Goal: Task Accomplishment & Management: Use online tool/utility

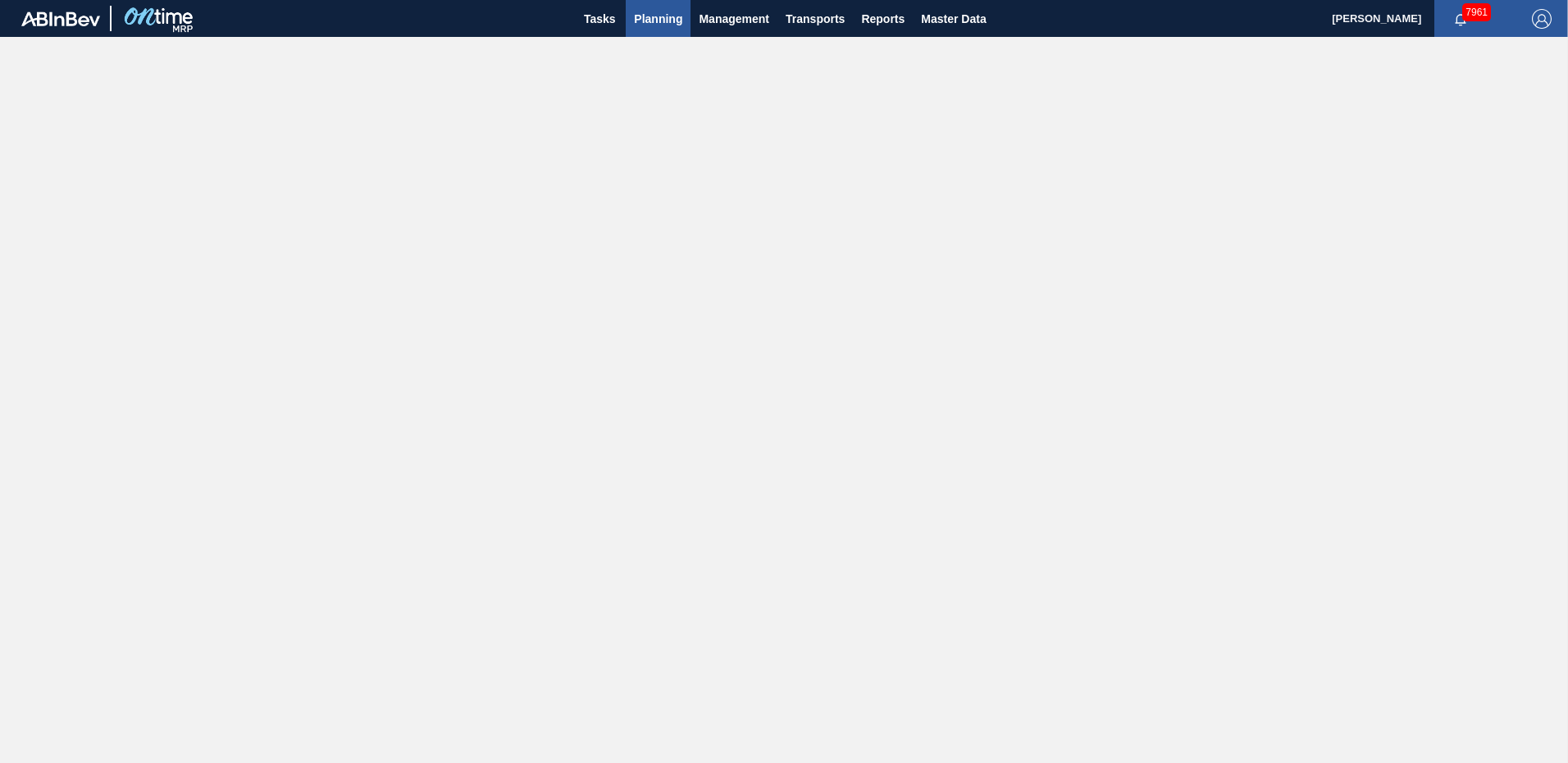
click at [667, 26] on span "Planning" at bounding box center [658, 18] width 48 height 19
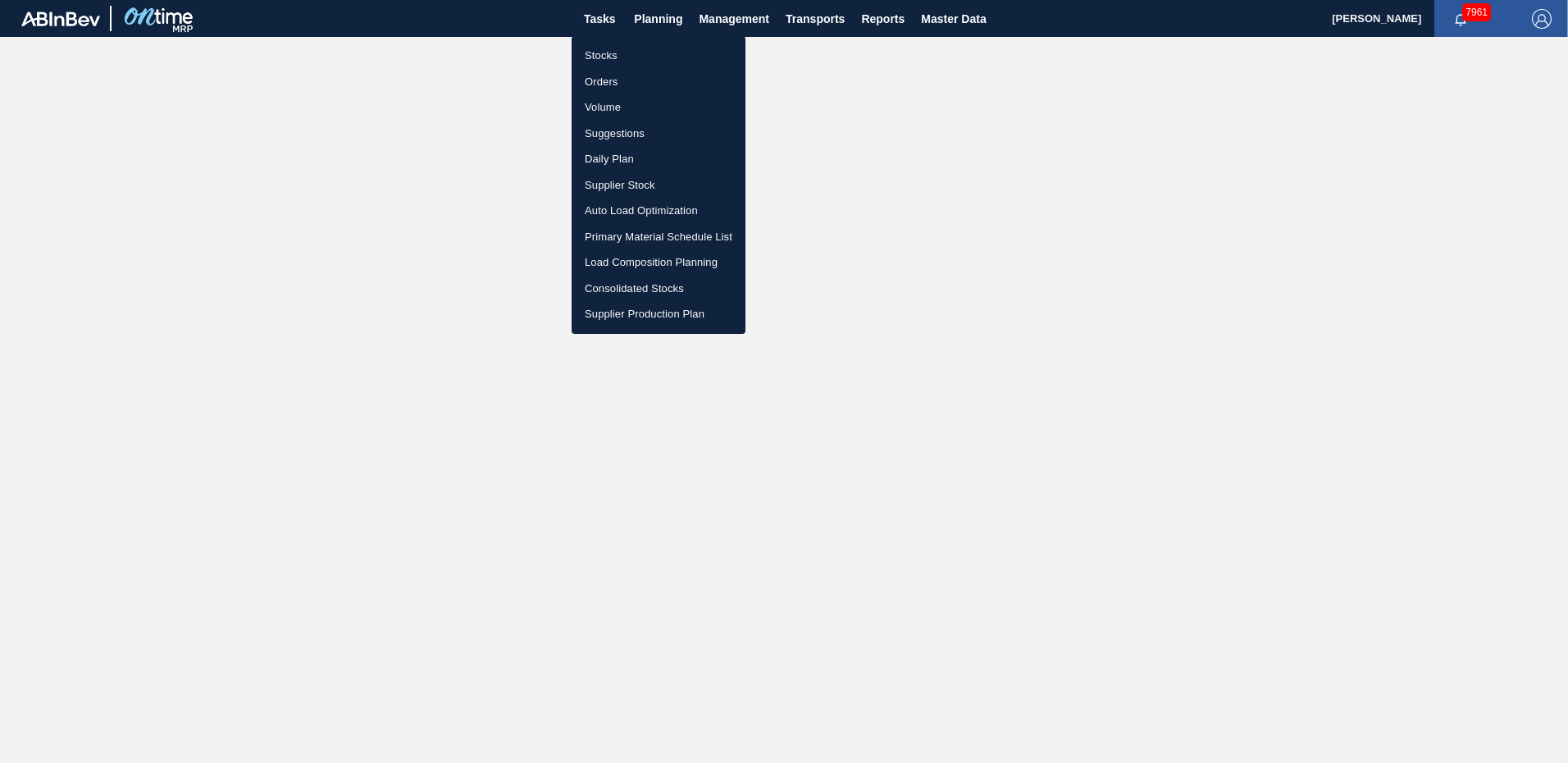
click at [616, 134] on li "Suggestions" at bounding box center [658, 134] width 174 height 26
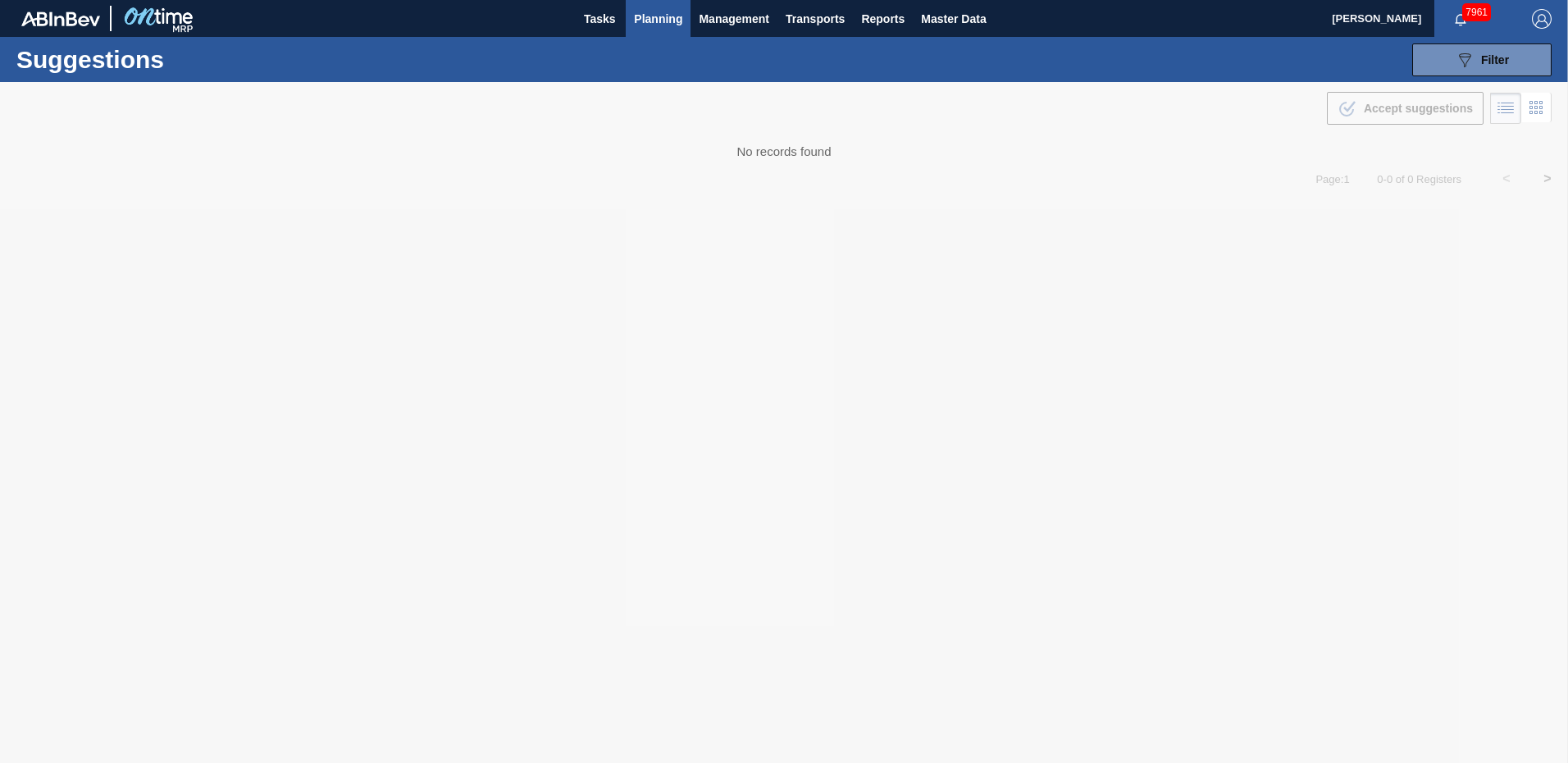
type from "[DATE]"
click at [1497, 62] on span "Filter" at bounding box center [1495, 60] width 28 height 13
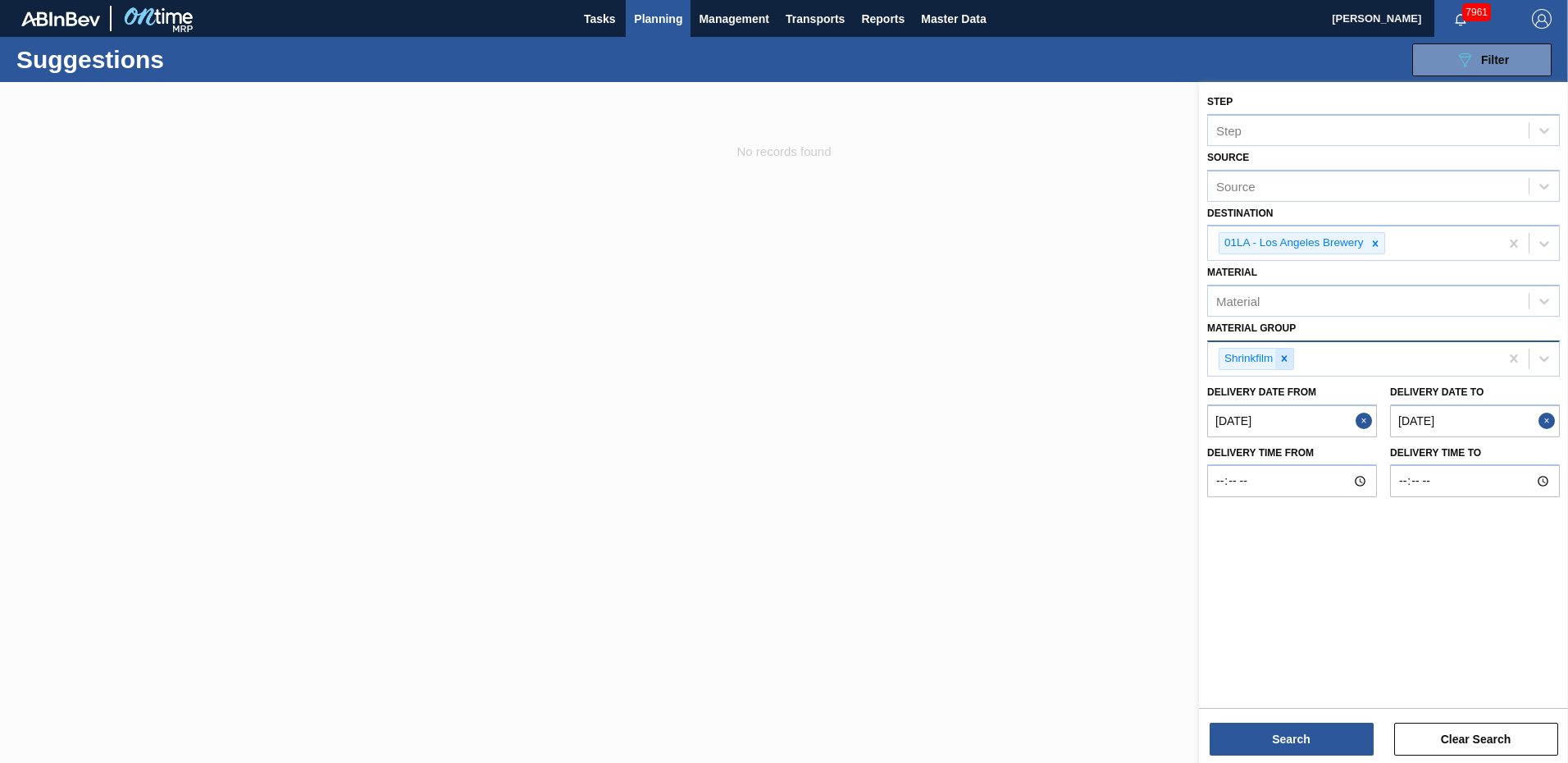
click at [1284, 364] on icon at bounding box center [1285, 358] width 11 height 11
click at [1465, 415] on to "[DATE]" at bounding box center [1475, 417] width 170 height 33
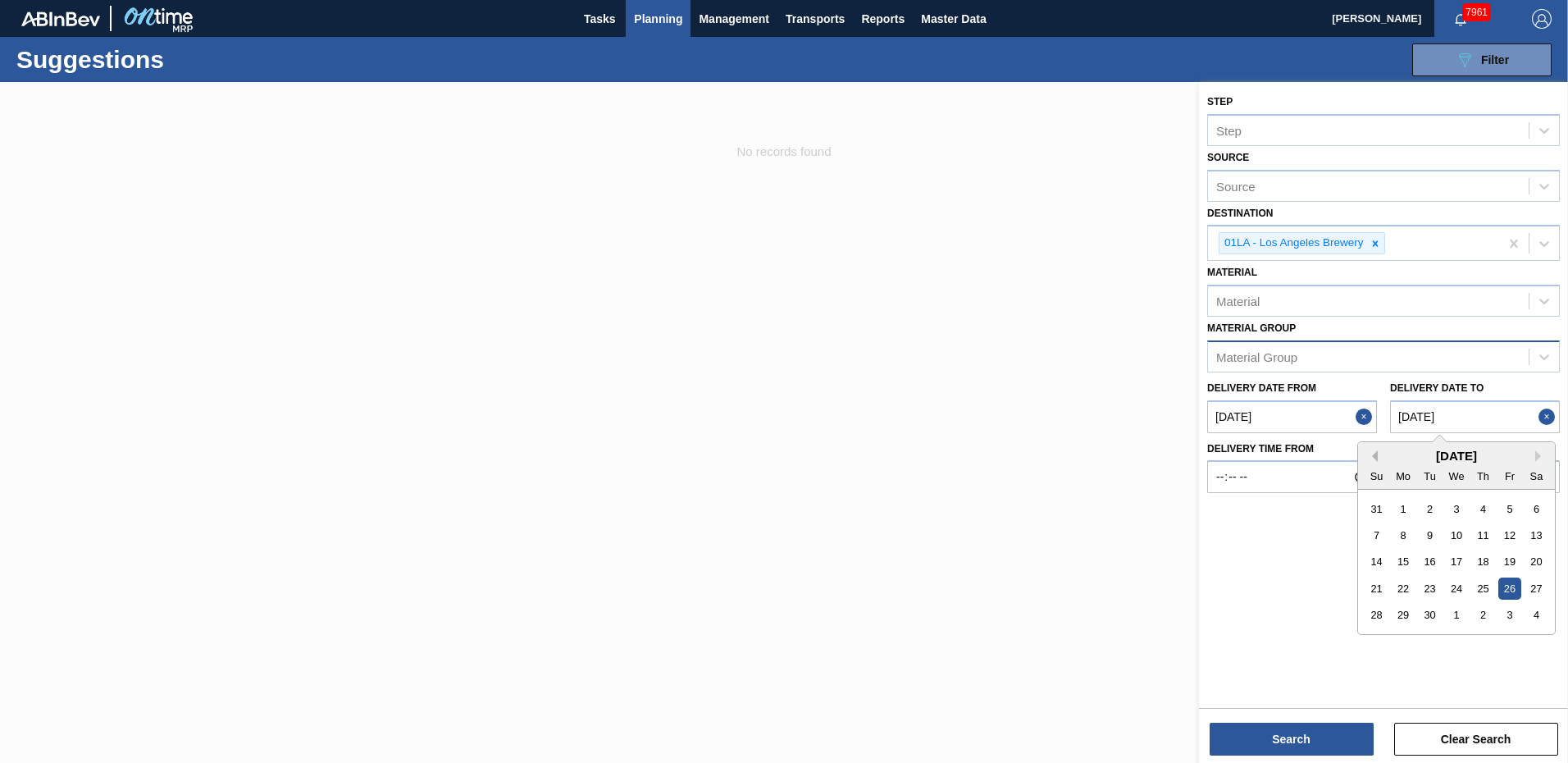
click at [1376, 458] on button "Previous Month" at bounding box center [1372, 456] width 11 height 11
click at [1375, 616] on div "24" at bounding box center [1377, 615] width 22 height 22
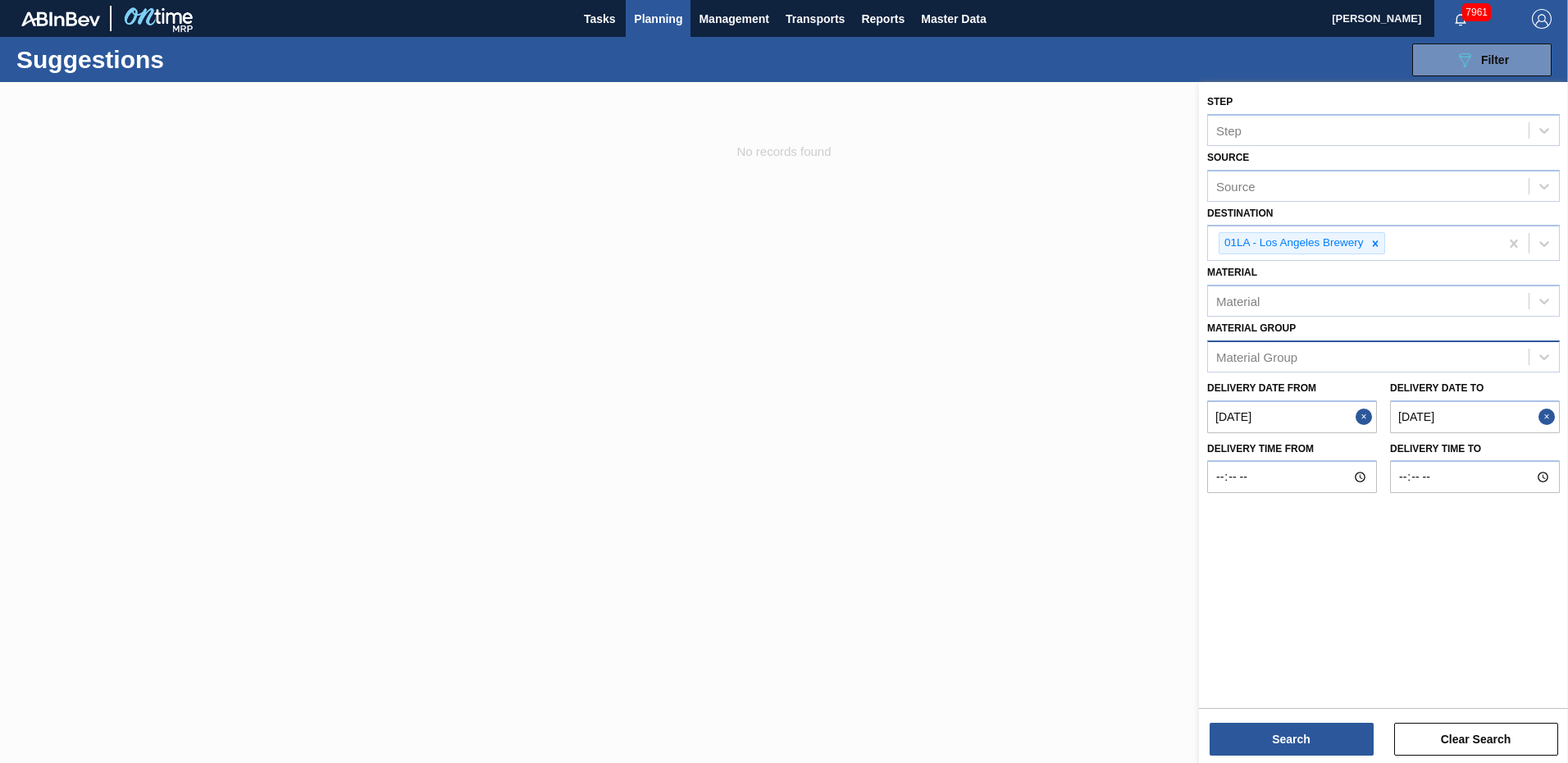
type to "08/24/2025"
click at [1305, 744] on button "Search" at bounding box center [1292, 739] width 164 height 33
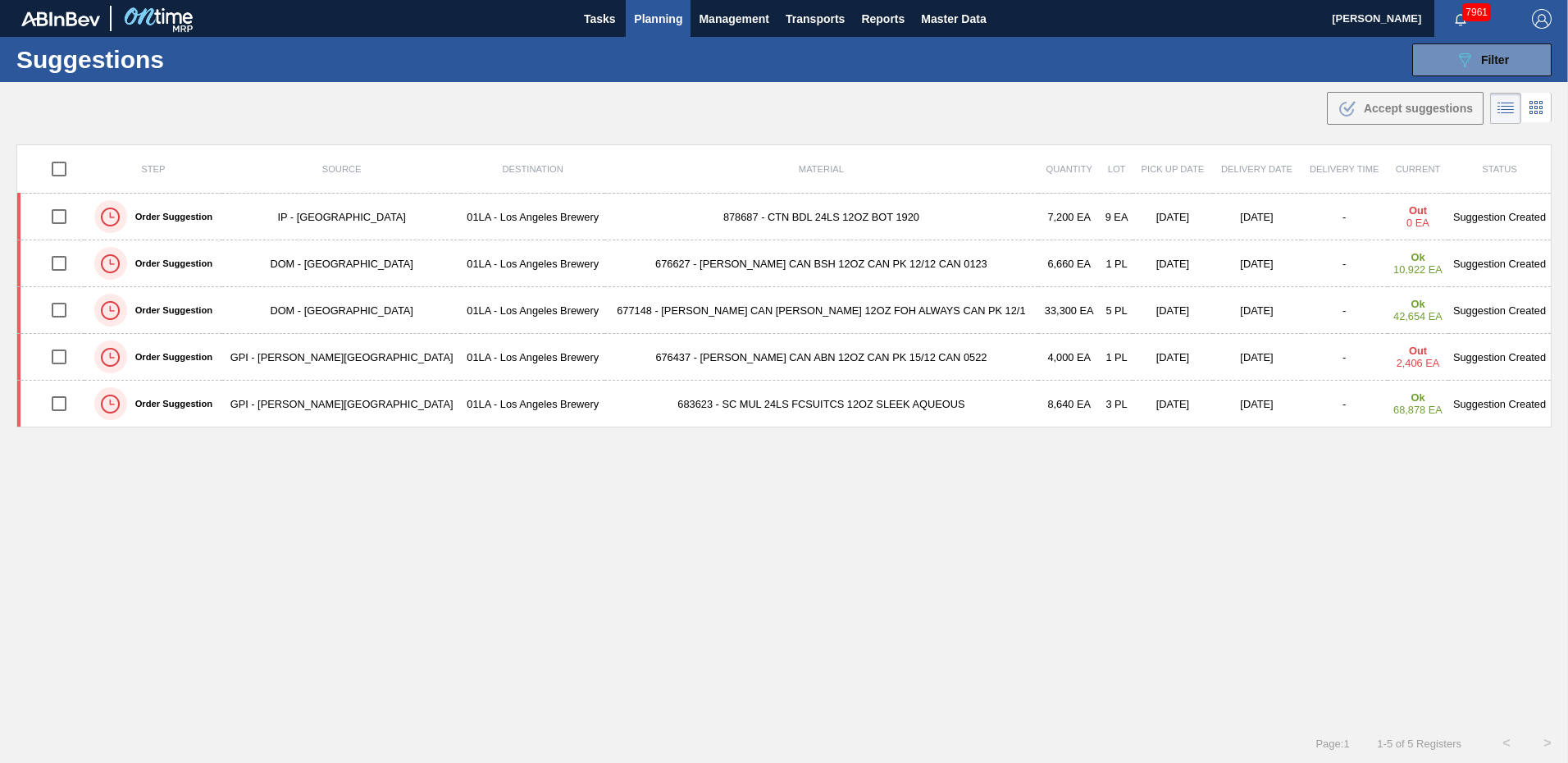
click at [697, 494] on div "Step Source Destination Material Quantity Lot Pick up Date Delivery Date Delive…" at bounding box center [784, 418] width 1536 height 550
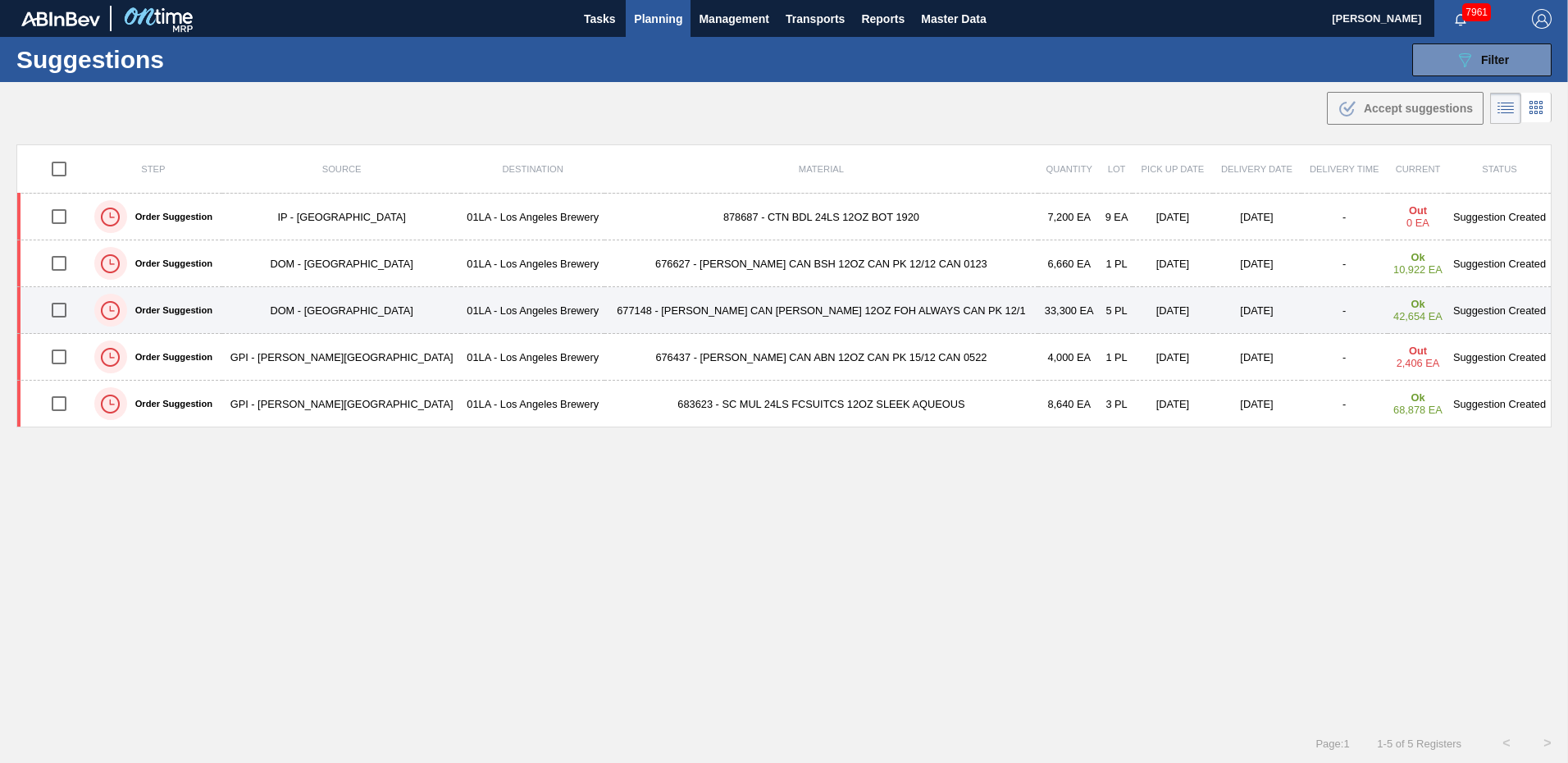
click at [760, 309] on td "677148 - CARR CAN BUD 12OZ FOH ALWAYS CAN PK 12/1" at bounding box center [822, 310] width 434 height 47
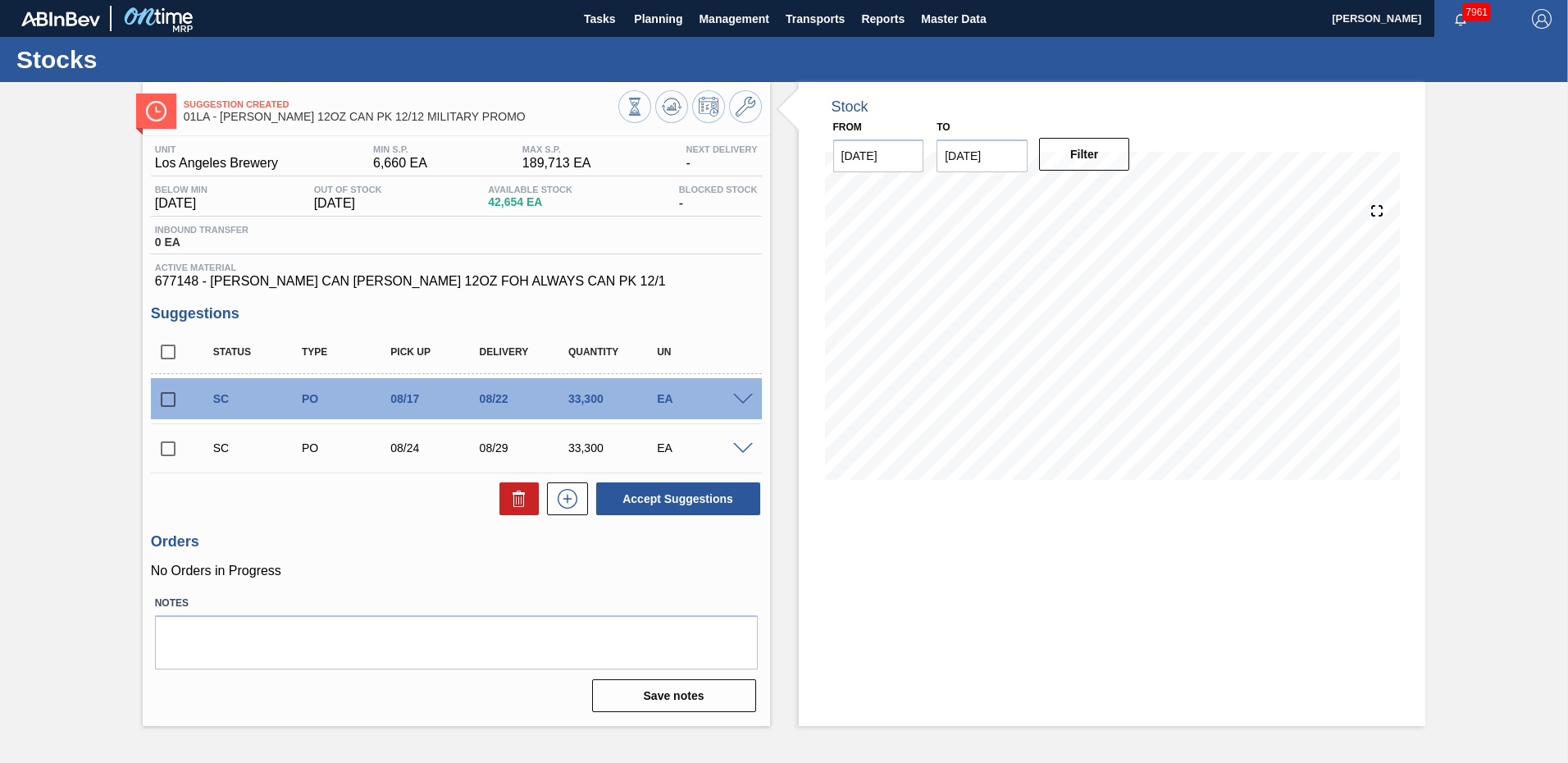
click at [507, 167] on div "Unit Los Angeles Brewery MIN S.P. 6,660 EA MAX S.P. 189,713 EA Next Delivery -" at bounding box center [456, 160] width 611 height 32
click at [273, 142] on div "Unit Los Angeles Brewery MIN S.P. 6,660 EA MAX S.P. 189,713 EA Next Delivery - …" at bounding box center [456, 427] width 627 height 582
click at [590, 144] on span "MAX S.P." at bounding box center [557, 149] width 69 height 10
click at [428, 169] on div "MIN S.P. 6,660 EA" at bounding box center [401, 157] width 63 height 26
click at [407, 216] on div "Unit Los Angeles Brewery MIN S.P. 6,660 EA MAX S.P. 189,713 EA Next Delivery - …" at bounding box center [456, 216] width 611 height 144
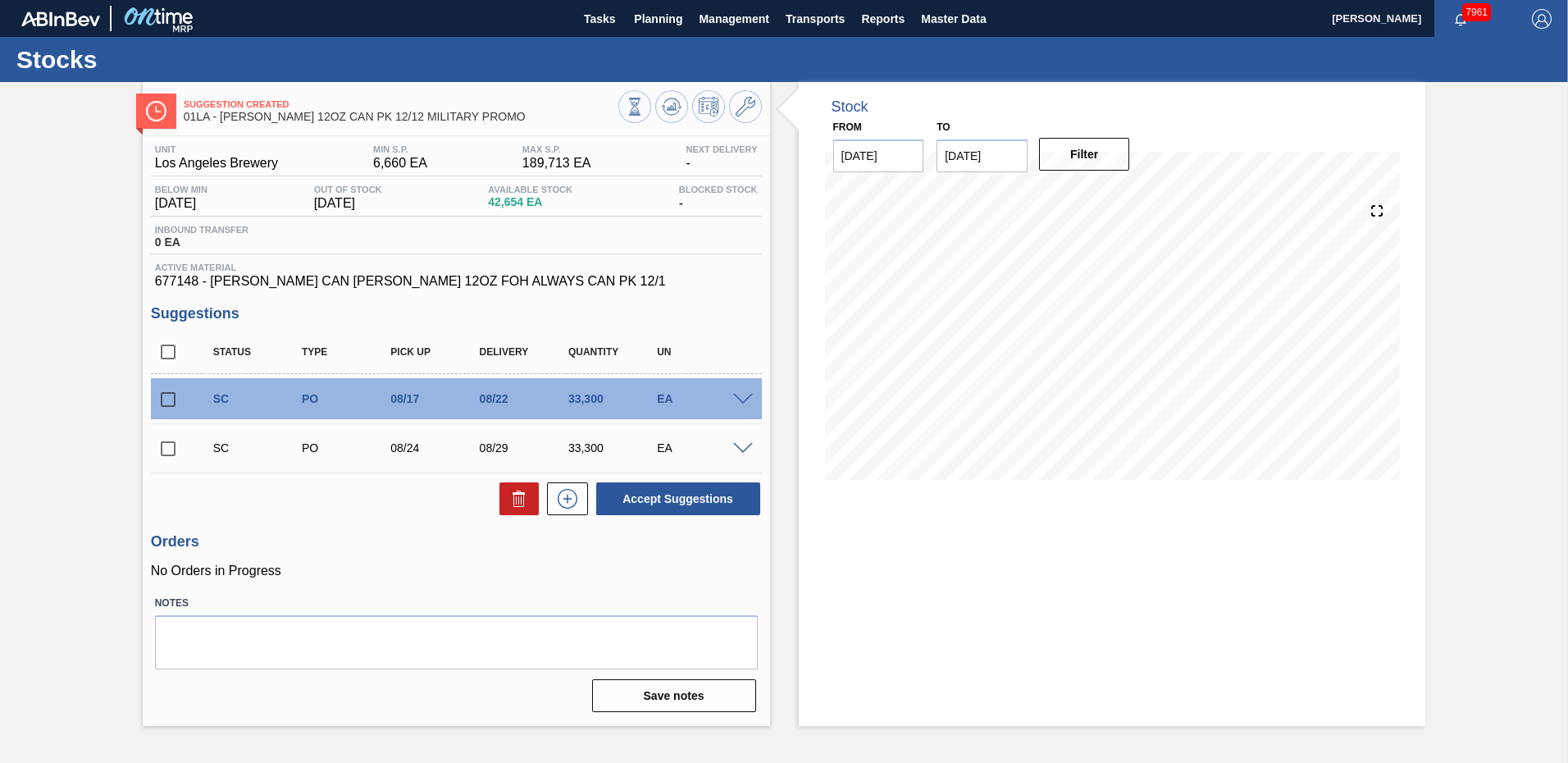
click at [597, 237] on div "Inbound Transfer 0 EA" at bounding box center [456, 239] width 611 height 30
click at [392, 277] on span "677148 - CARR CAN BUD 12OZ FOH ALWAYS CAN PK 12/1" at bounding box center [456, 282] width 603 height 15
click at [748, 112] on icon at bounding box center [745, 106] width 19 height 19
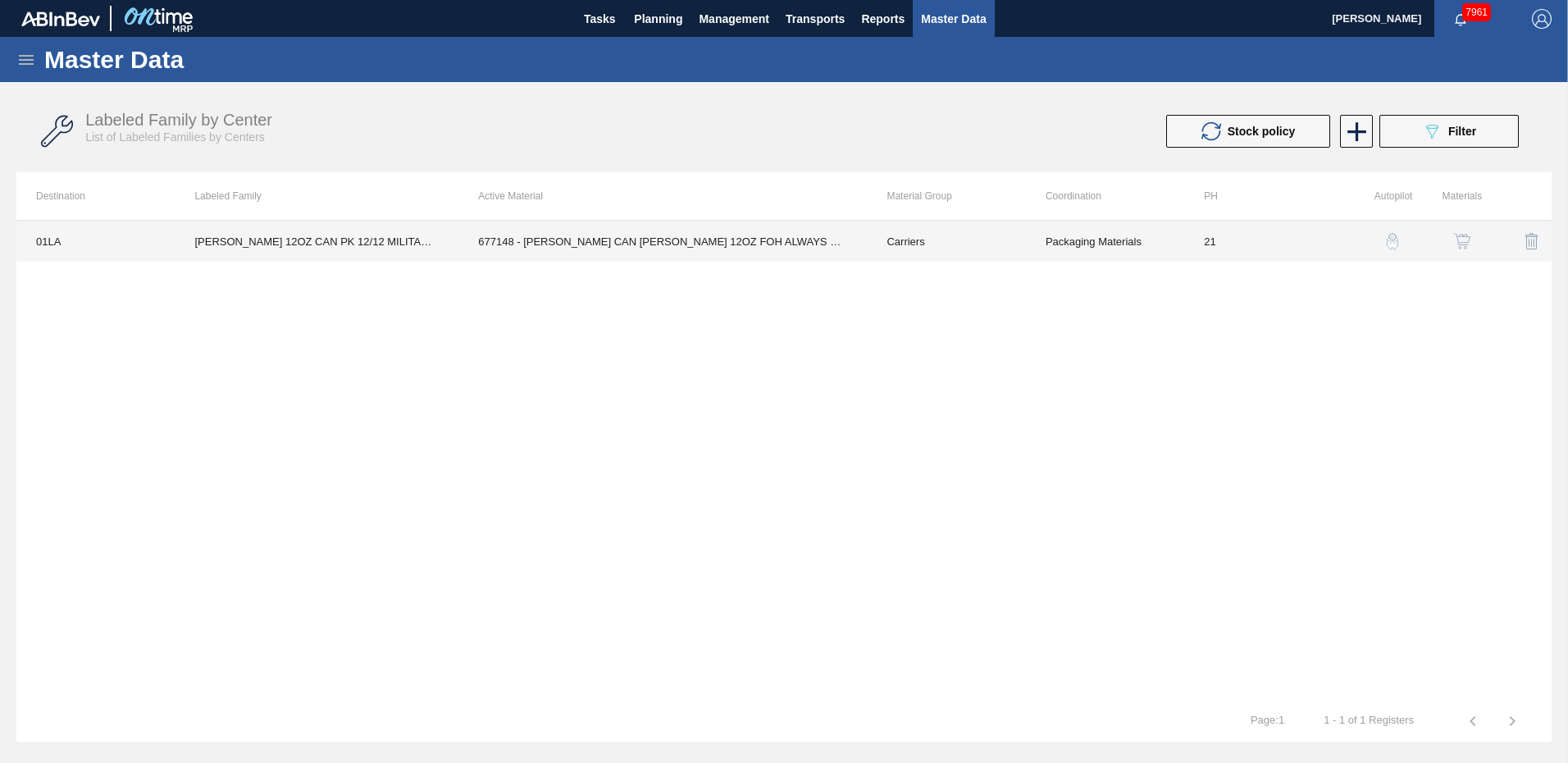
click at [480, 249] on td "677148 - CARR CAN BUD 12OZ FOH ALWAYS CAN PK 12/1" at bounding box center [662, 241] width 408 height 41
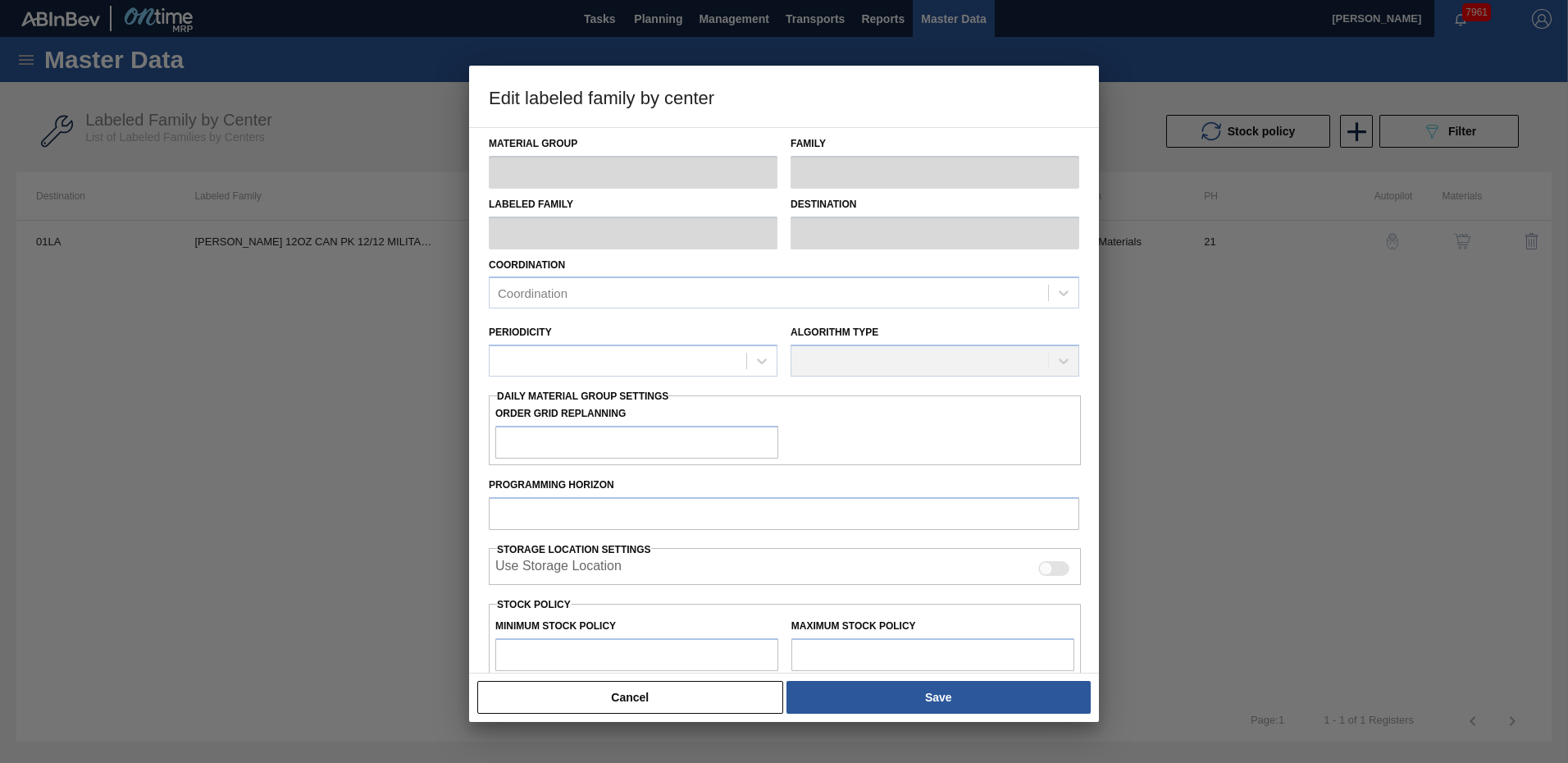
type input "Carriers"
type input "Can Carriers"
type input "CARR BUD 12OZ CAN PK 12/12 MILITARY PROMO"
type input "01LA - Los Angeles Brewery"
type input "21"
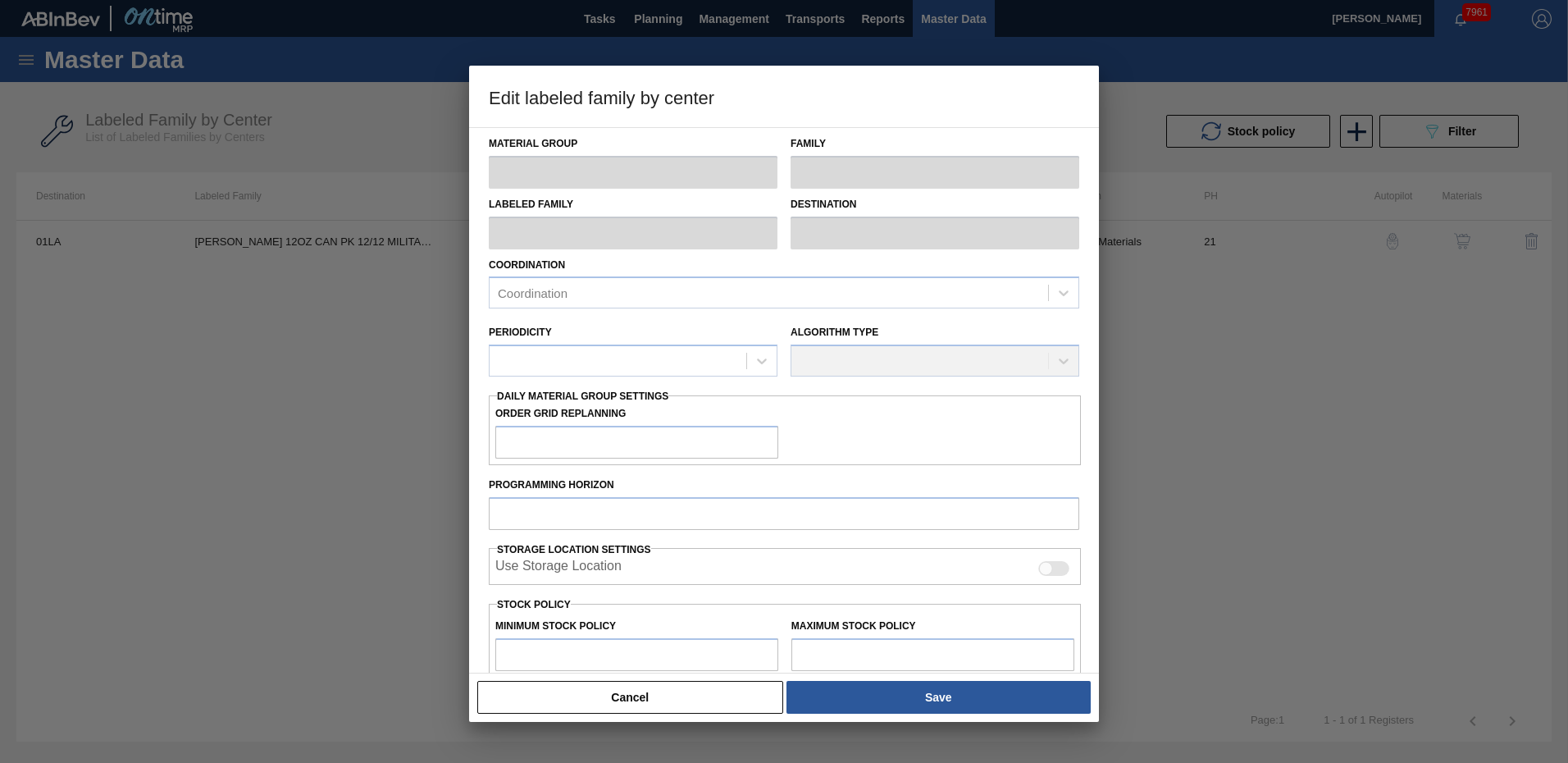
type input "6,660"
type input "189,713"
type input "0"
type input "6,660"
checkbox input "true"
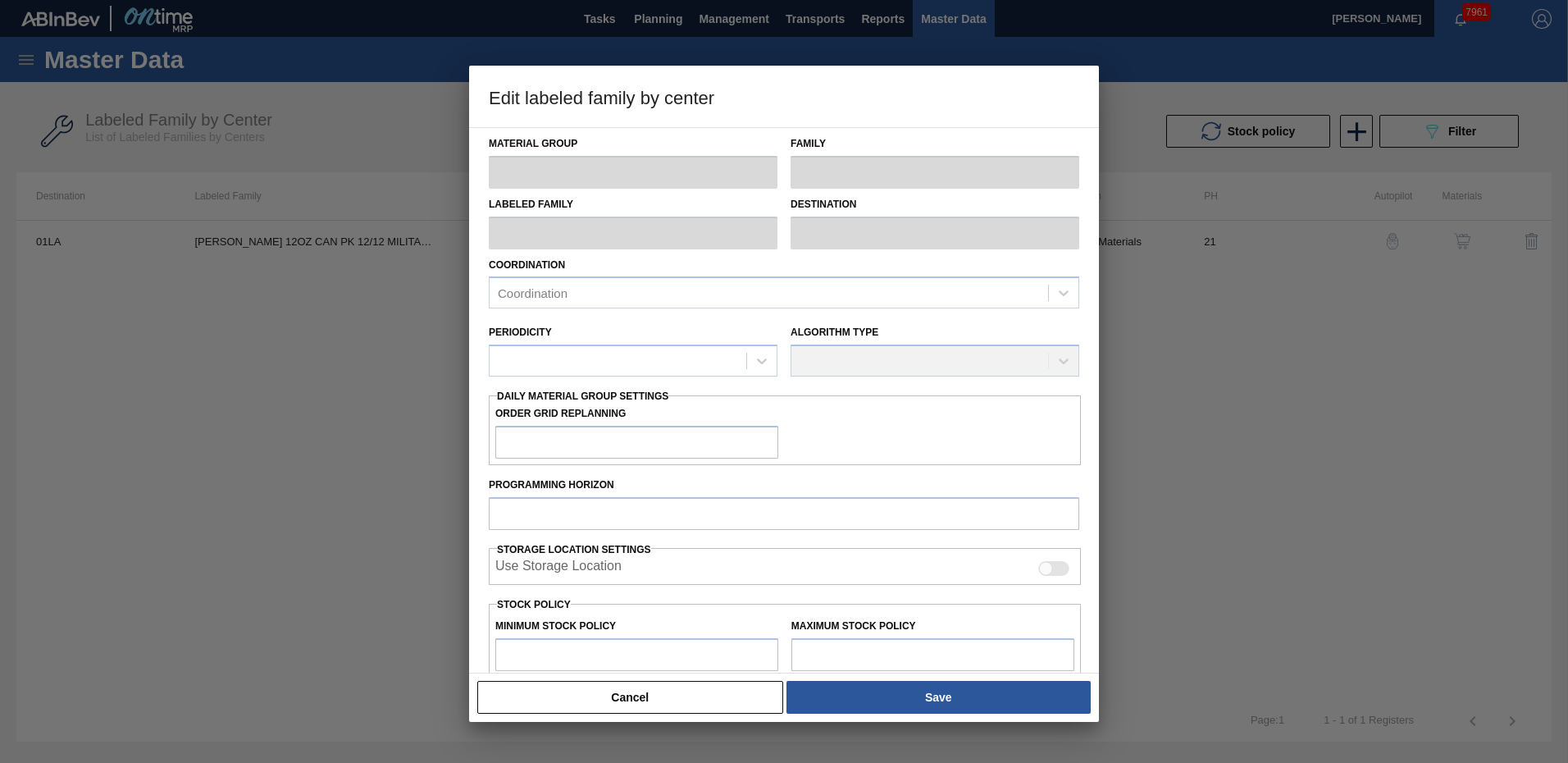
checkbox input "true"
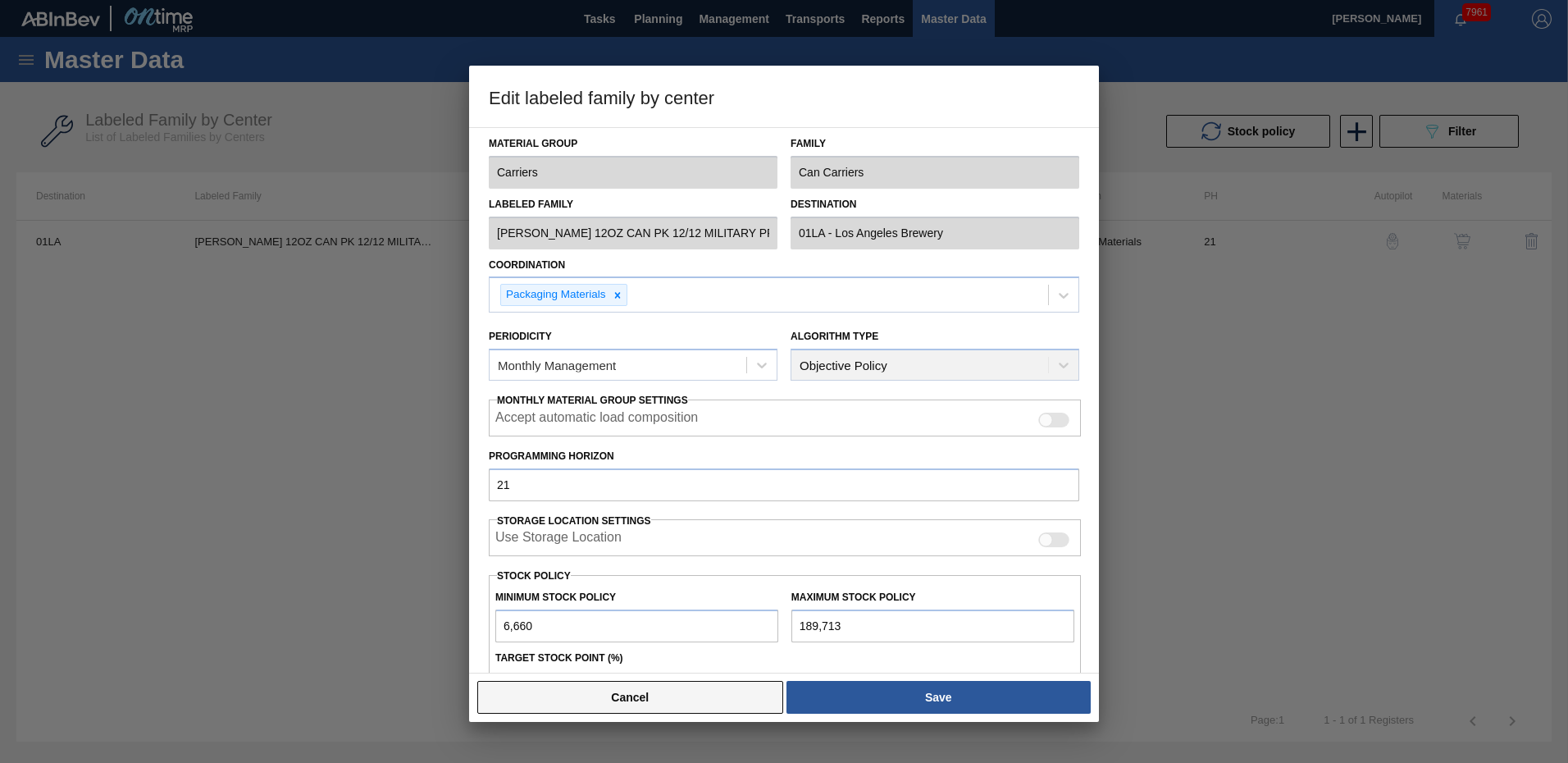
click at [656, 690] on button "Cancel" at bounding box center [630, 697] width 306 height 33
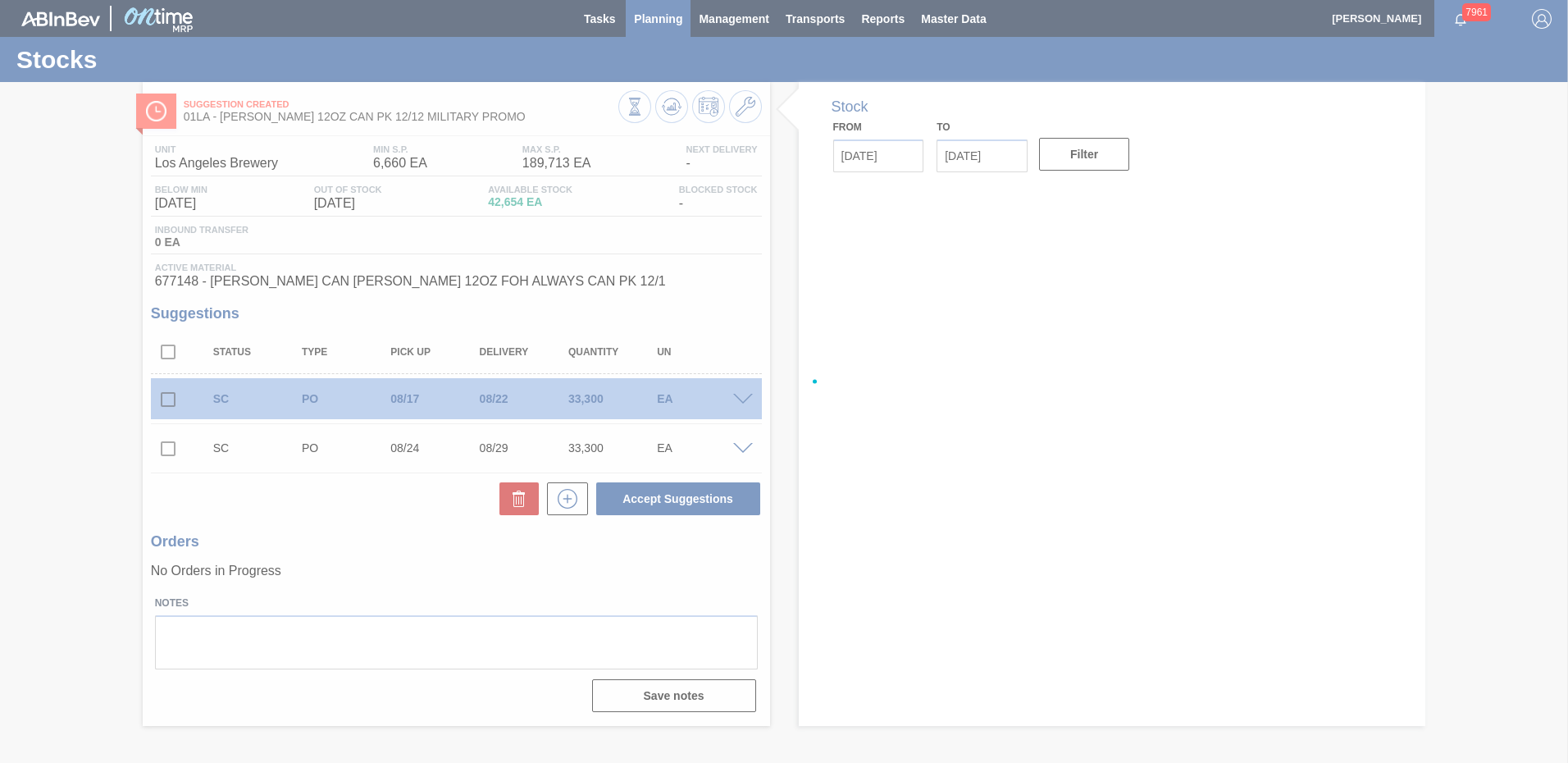
click at [642, 21] on div at bounding box center [784, 382] width 1568 height 763
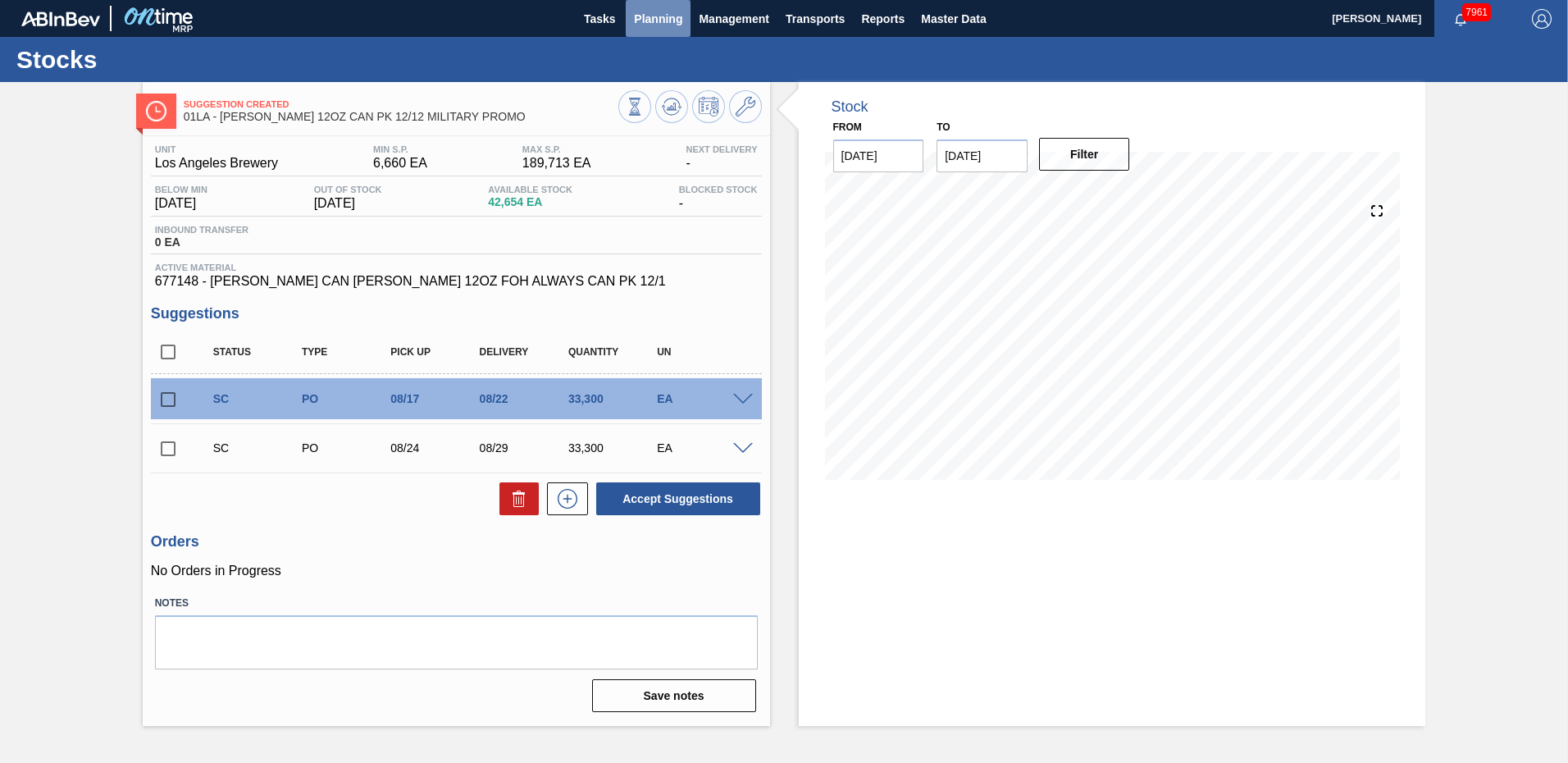
click at [650, 26] on span "Planning" at bounding box center [658, 18] width 48 height 19
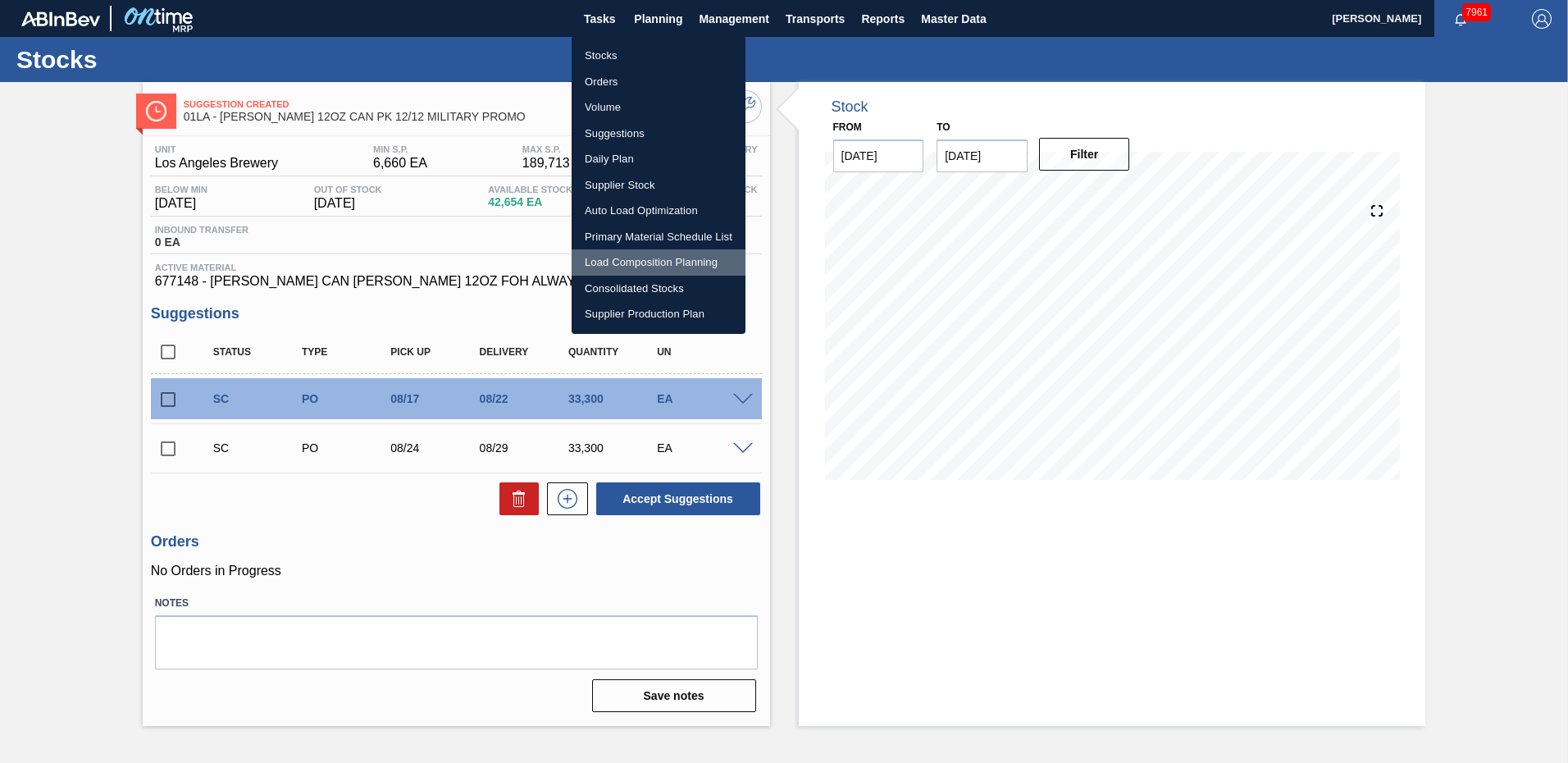
click at [625, 263] on li "Load Composition Planning" at bounding box center [658, 262] width 174 height 26
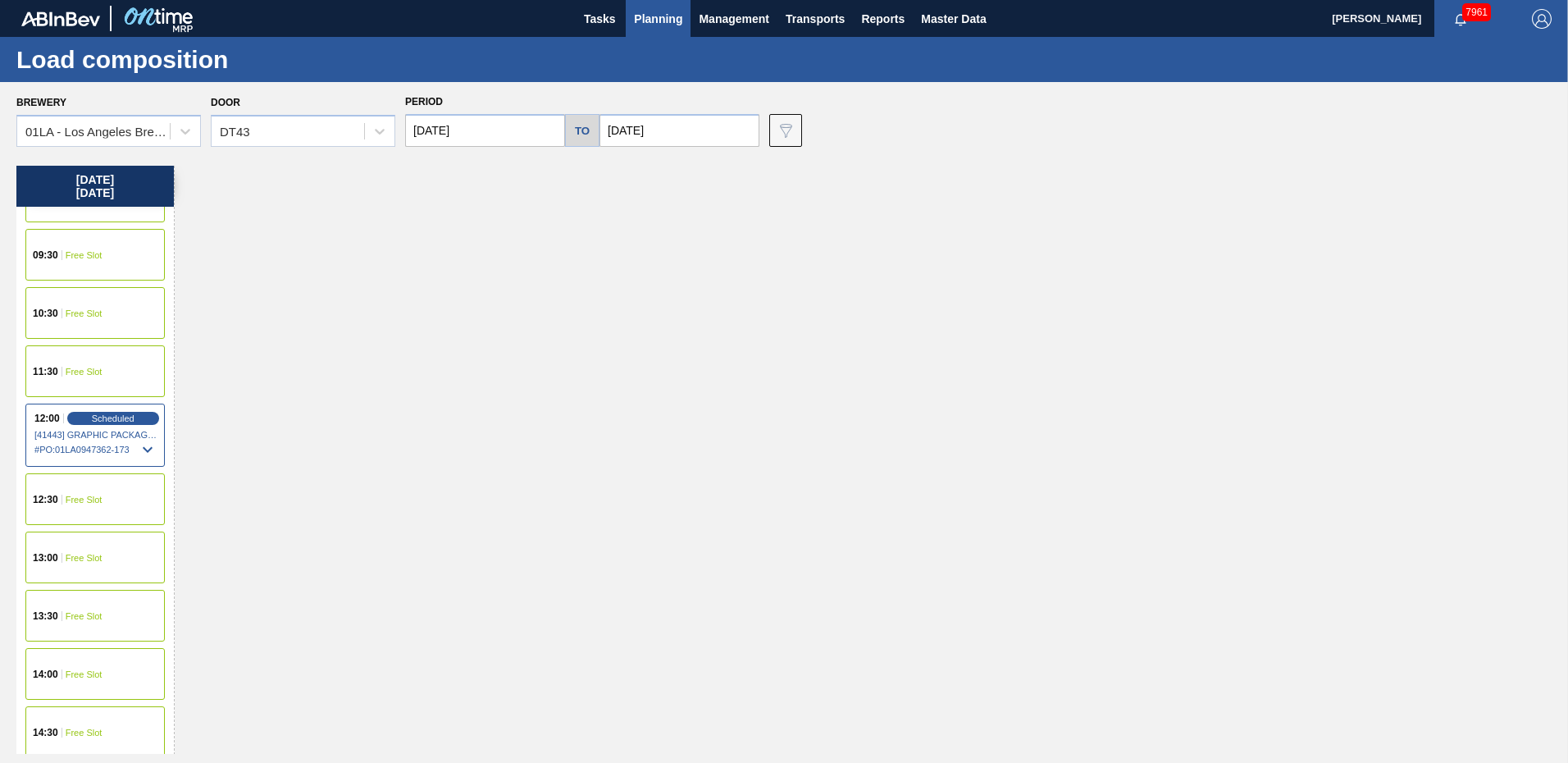
scroll to position [492, 0]
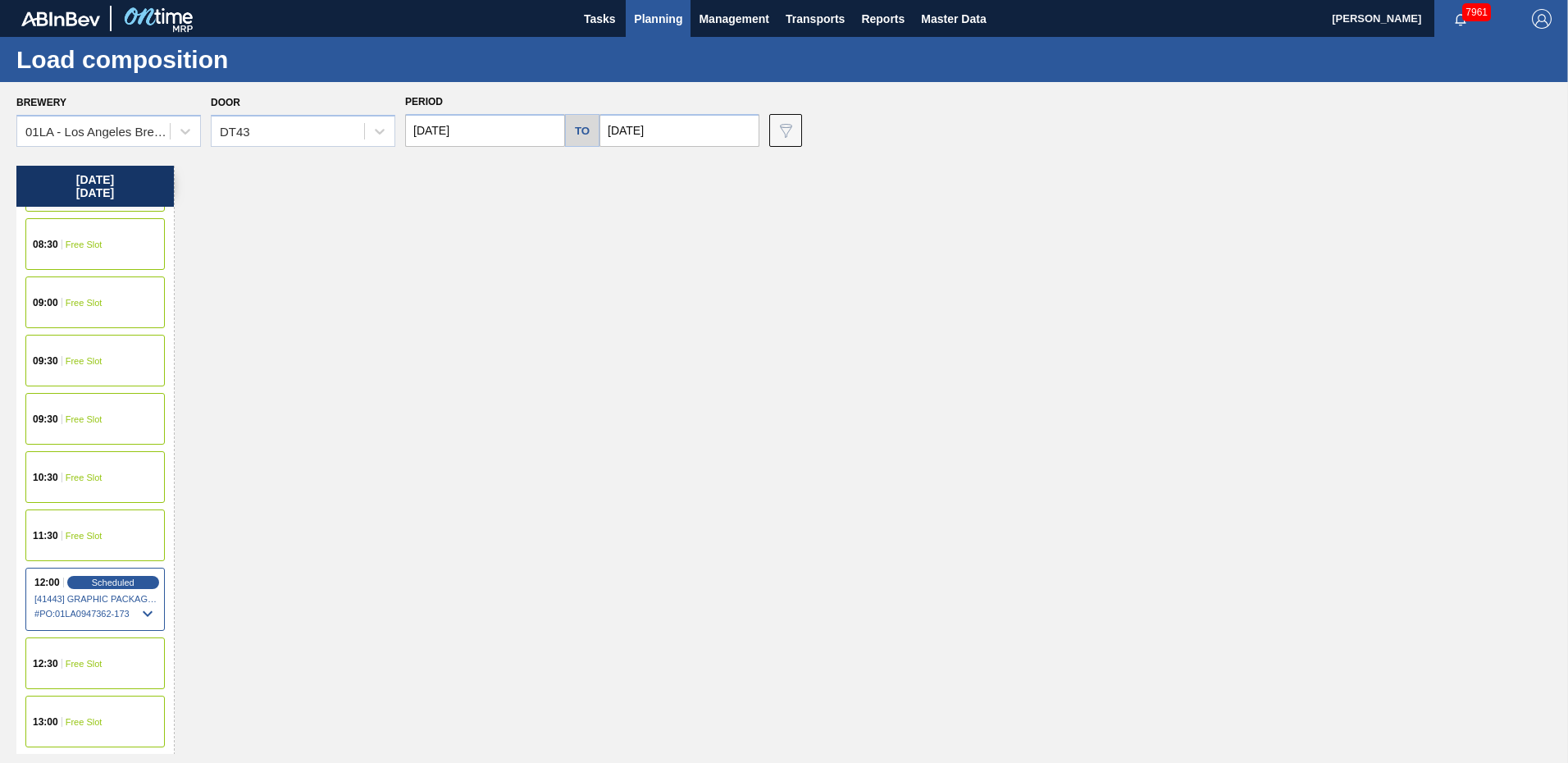
click at [77, 307] on span "Free Slot" at bounding box center [84, 302] width 37 height 10
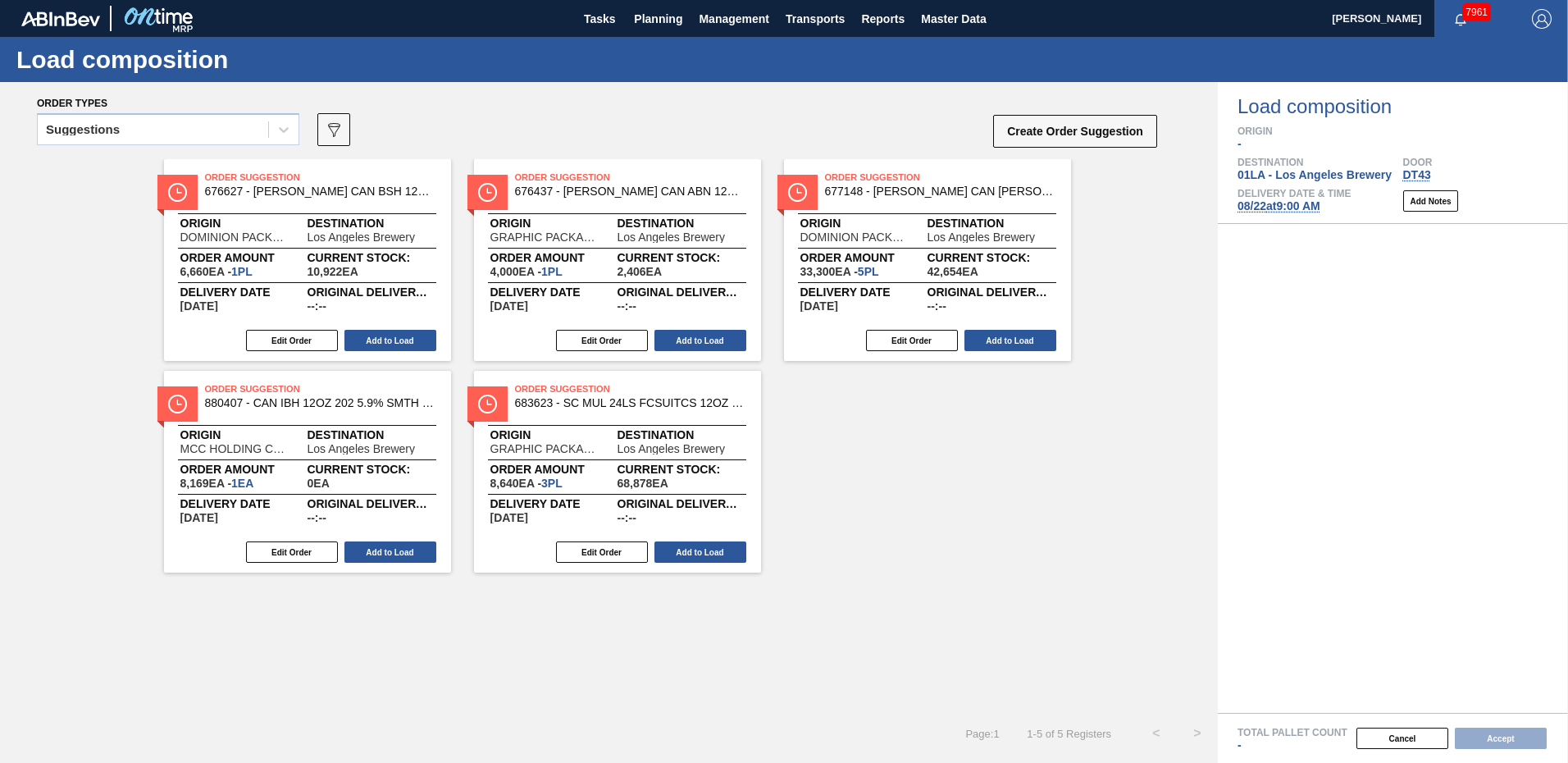
click at [1067, 131] on button "Create Order Suggestion" at bounding box center [1076, 131] width 164 height 33
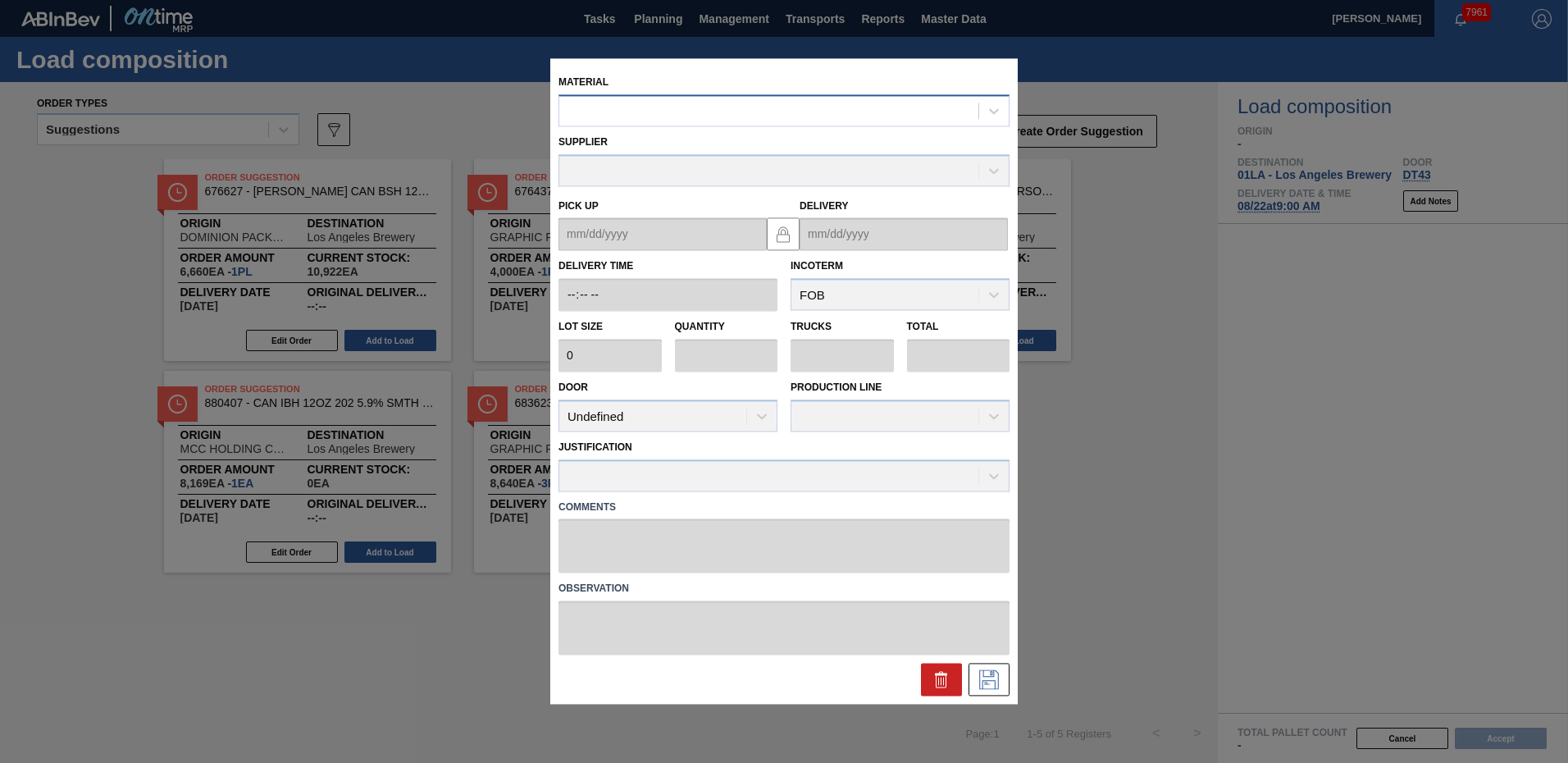
click at [622, 113] on div at bounding box center [769, 111] width 419 height 24
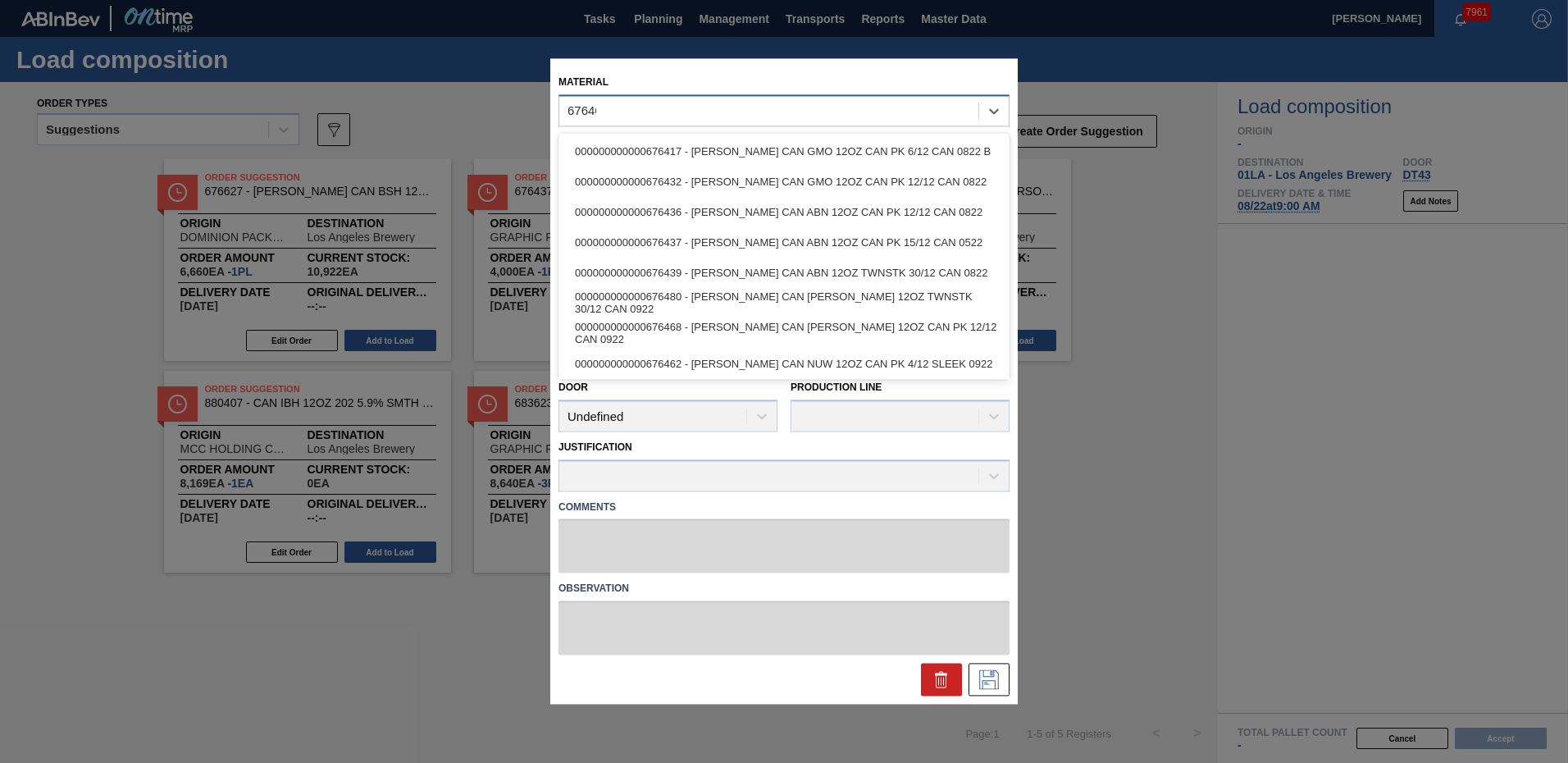
type input "676468"
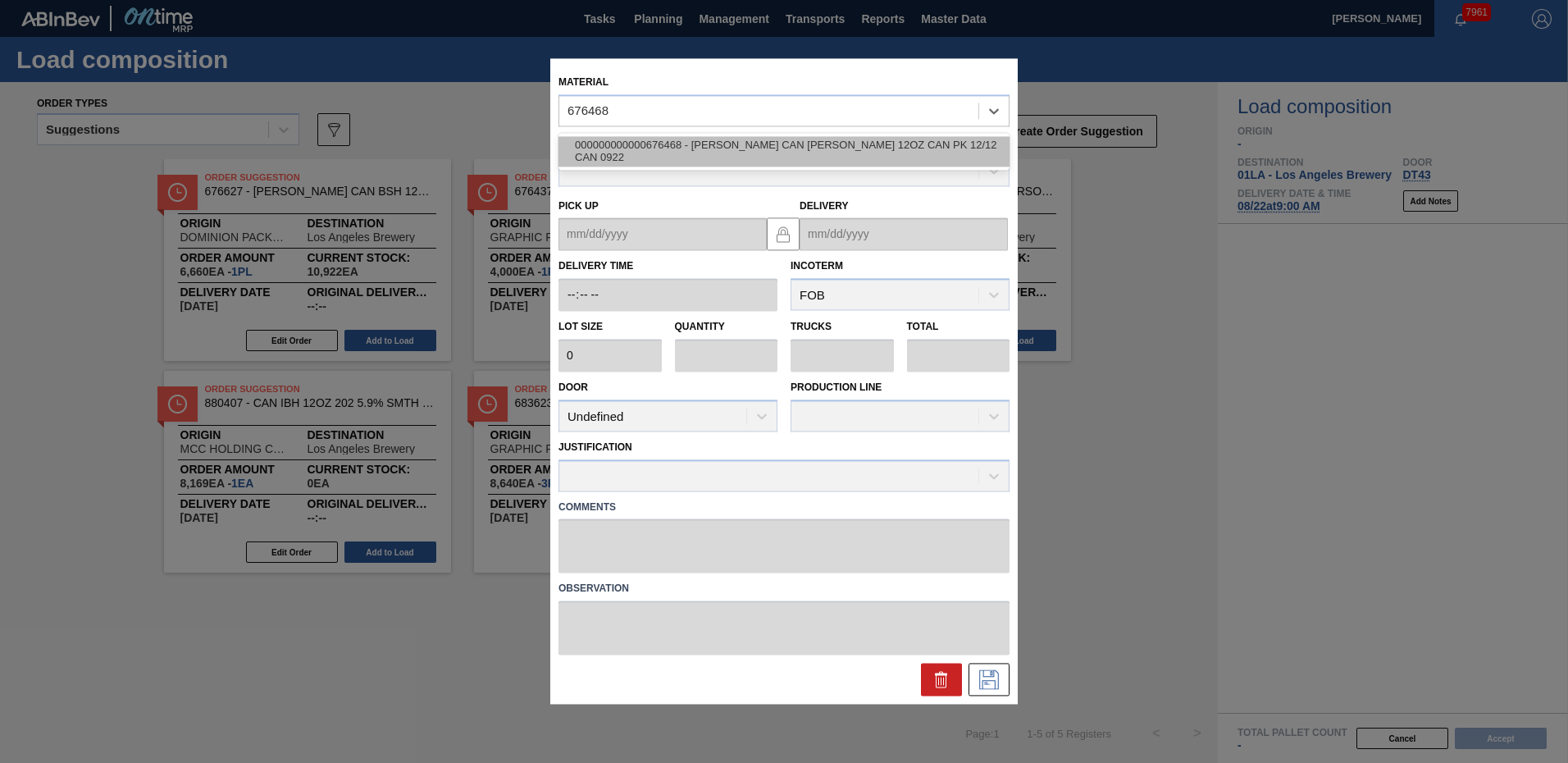
click at [681, 142] on div "000000000000676468 - CARR CAN BUD 12OZ CAN PK 12/12 CAN 0922" at bounding box center [784, 151] width 452 height 30
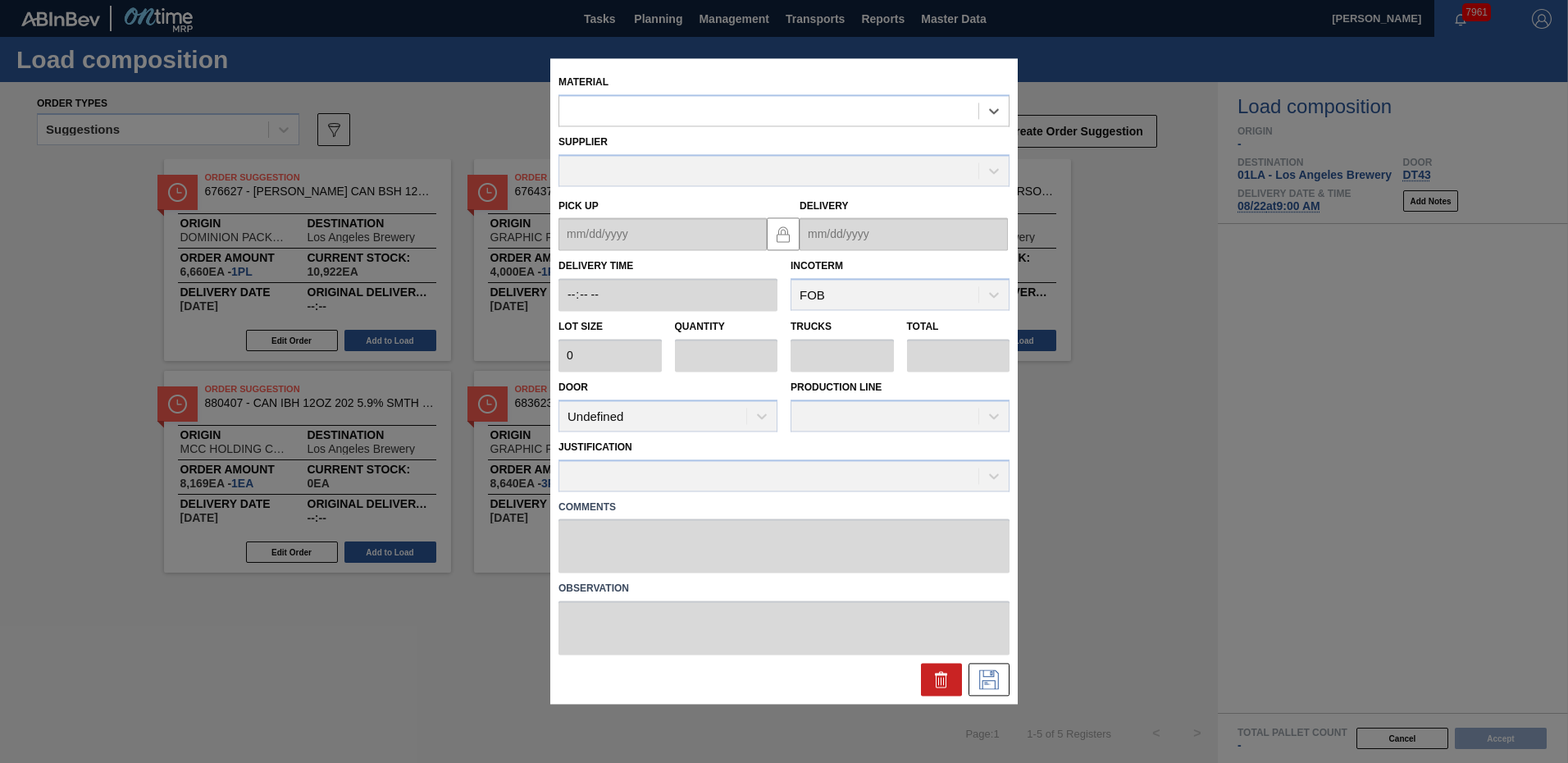
type input "6,660"
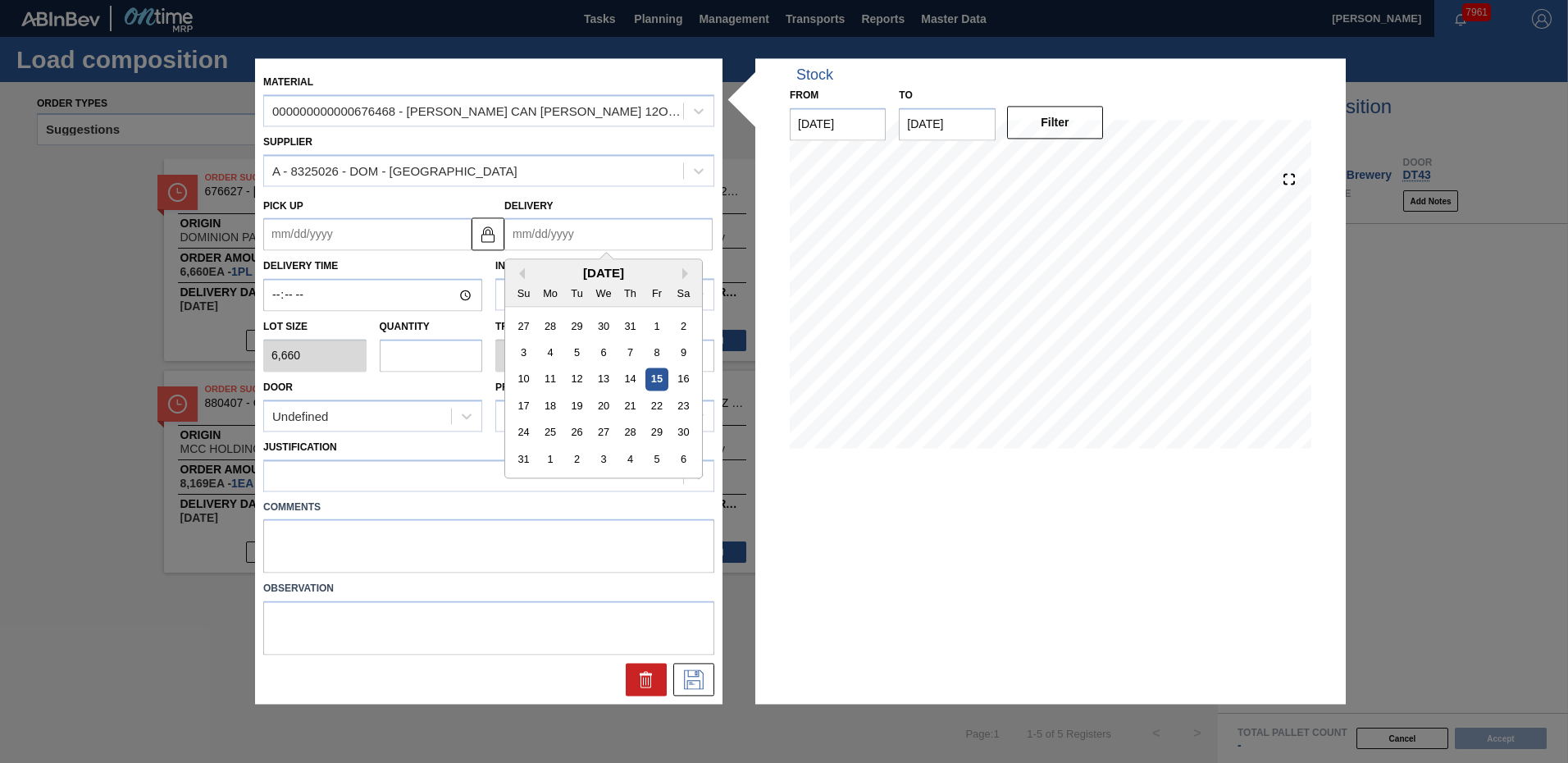
click at [537, 238] on input "Delivery" at bounding box center [609, 235] width 209 height 33
type input "8"
type up "07/27/2025"
type input "8/"
type up "07/27/2001"
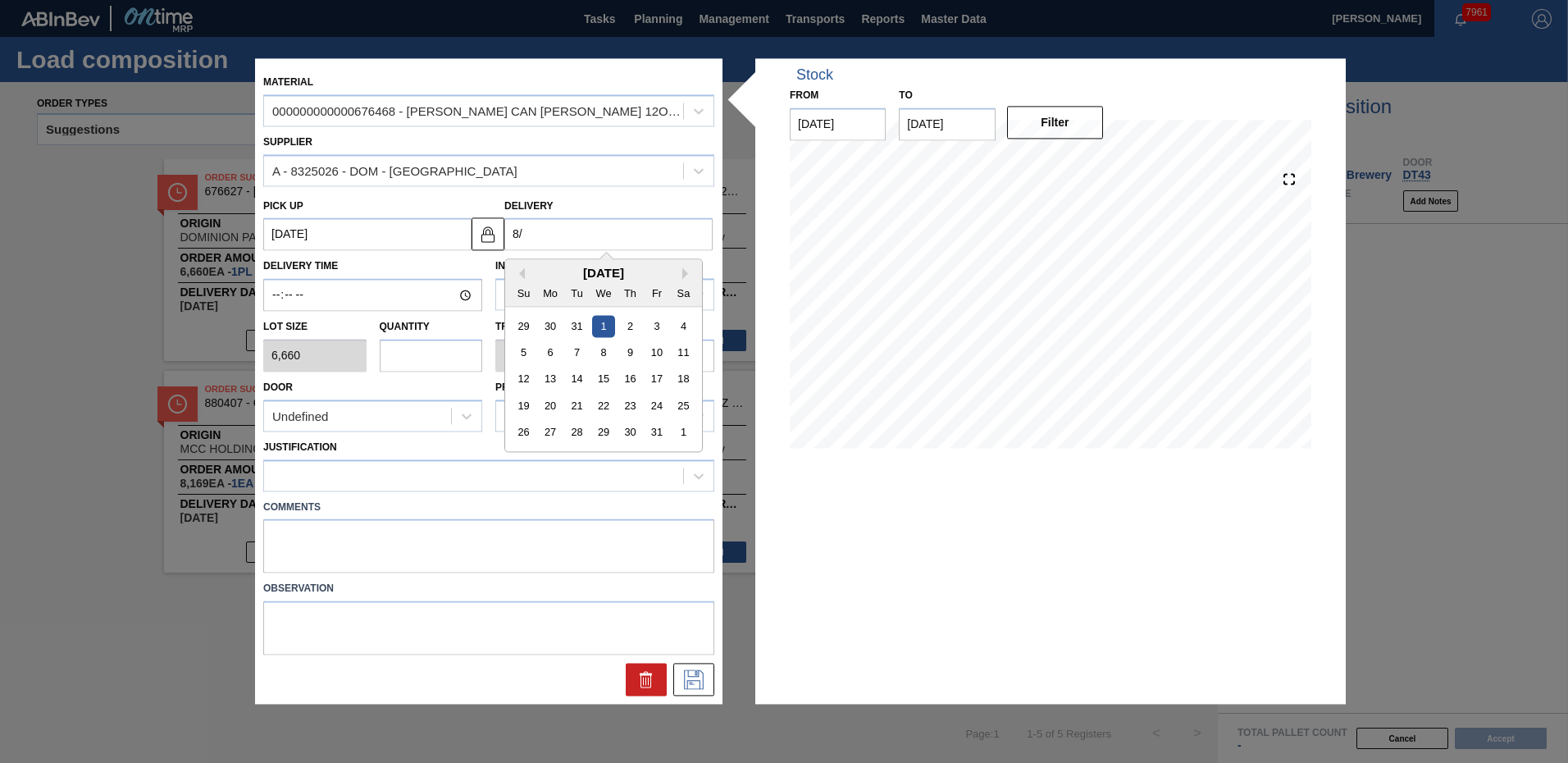
type input "8/2"
type up "07/28/2001"
type input "8/22"
type up "08/17/2025"
click at [652, 406] on div "22" at bounding box center [657, 406] width 22 height 22
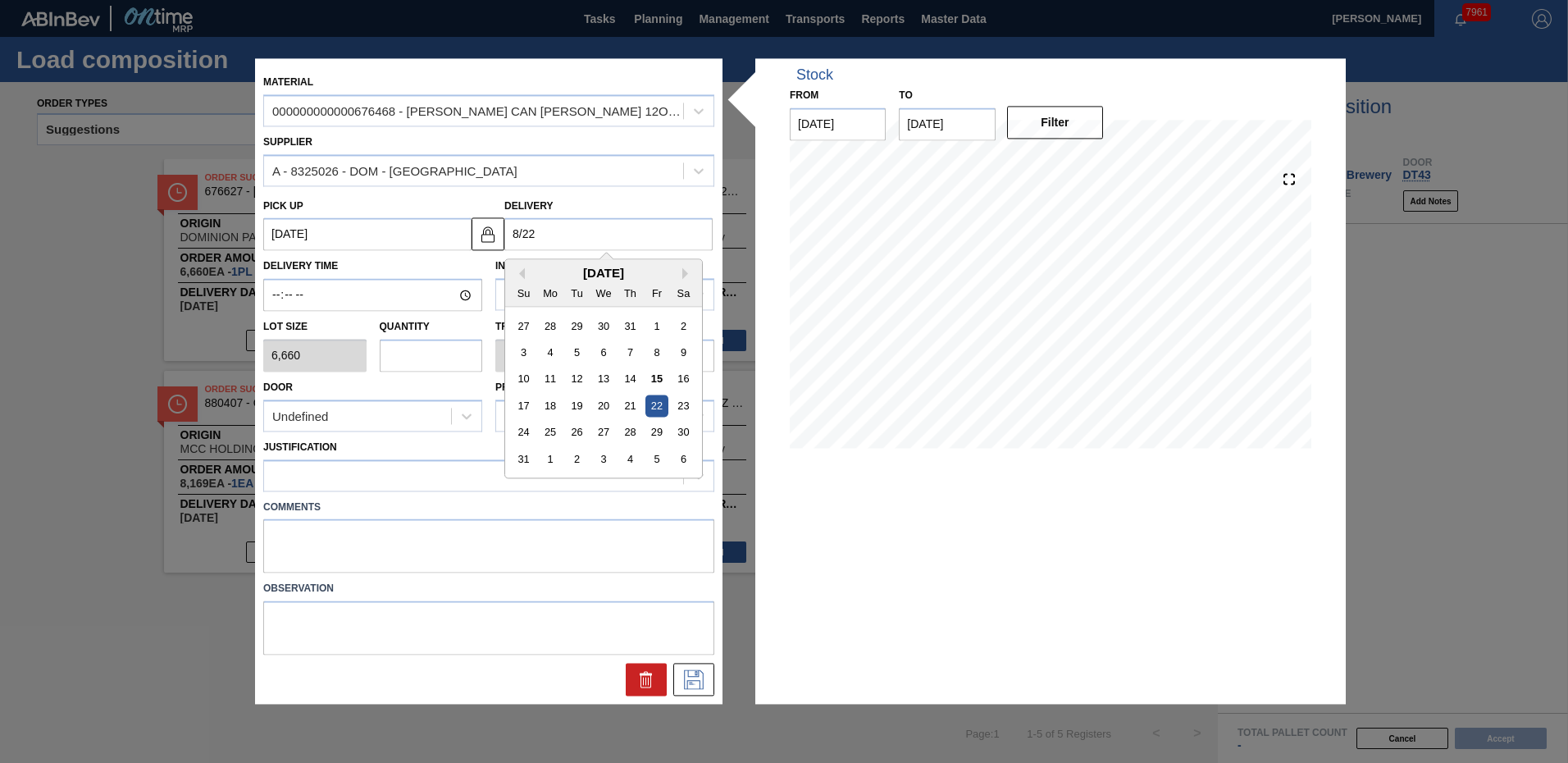
type input "08/22/2025"
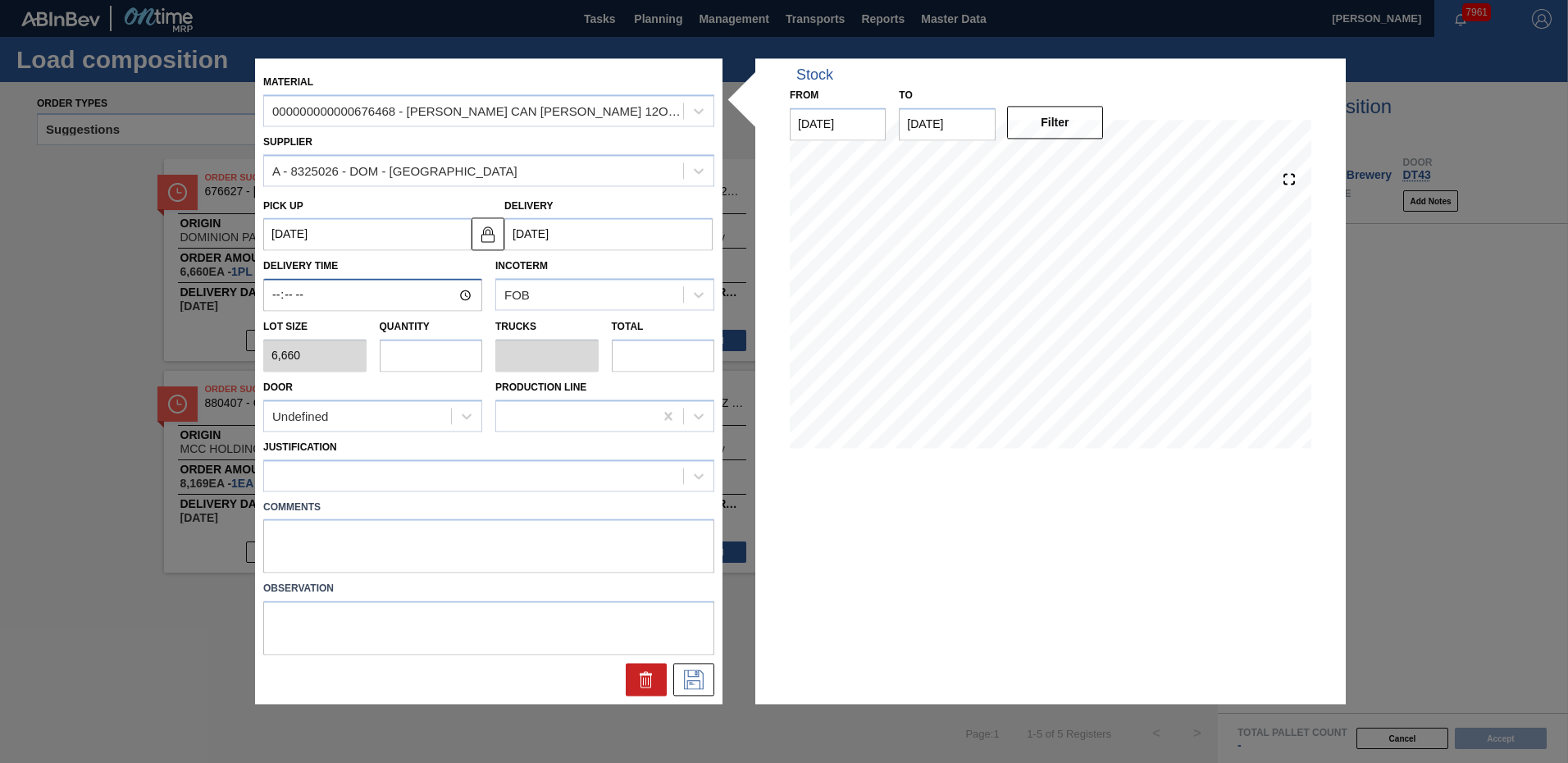
click at [269, 303] on input "Delivery Time" at bounding box center [372, 296] width 219 height 33
type input "09:00"
click at [461, 362] on input "text" at bounding box center [431, 356] width 103 height 33
click at [419, 357] on input "text" at bounding box center [431, 356] width 103 height 33
type input "2"
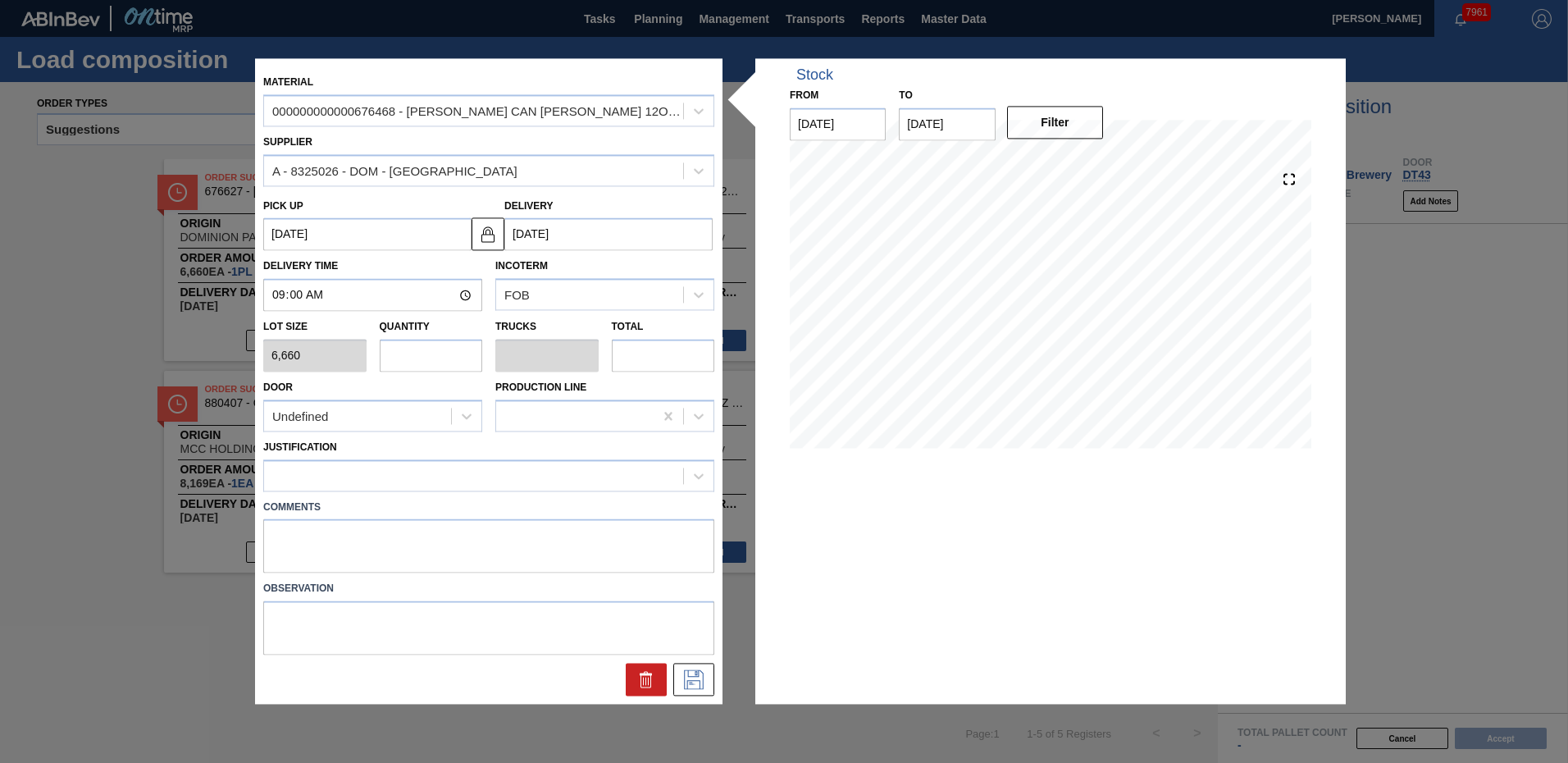
type input "0.077"
type input "13,320"
type input "26"
type input "1"
type input "173,160"
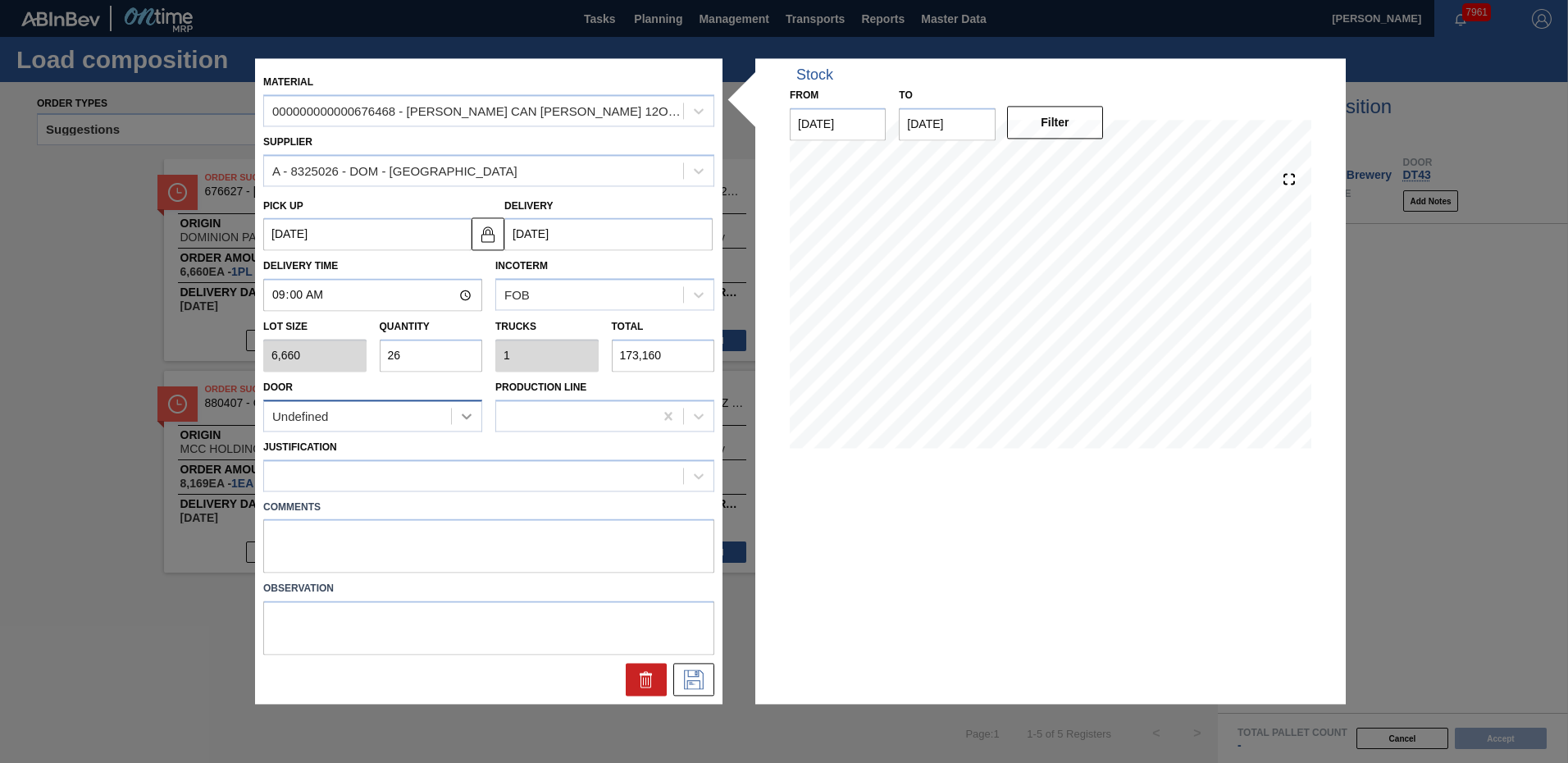
type input "26"
click at [465, 410] on icon at bounding box center [466, 416] width 17 height 17
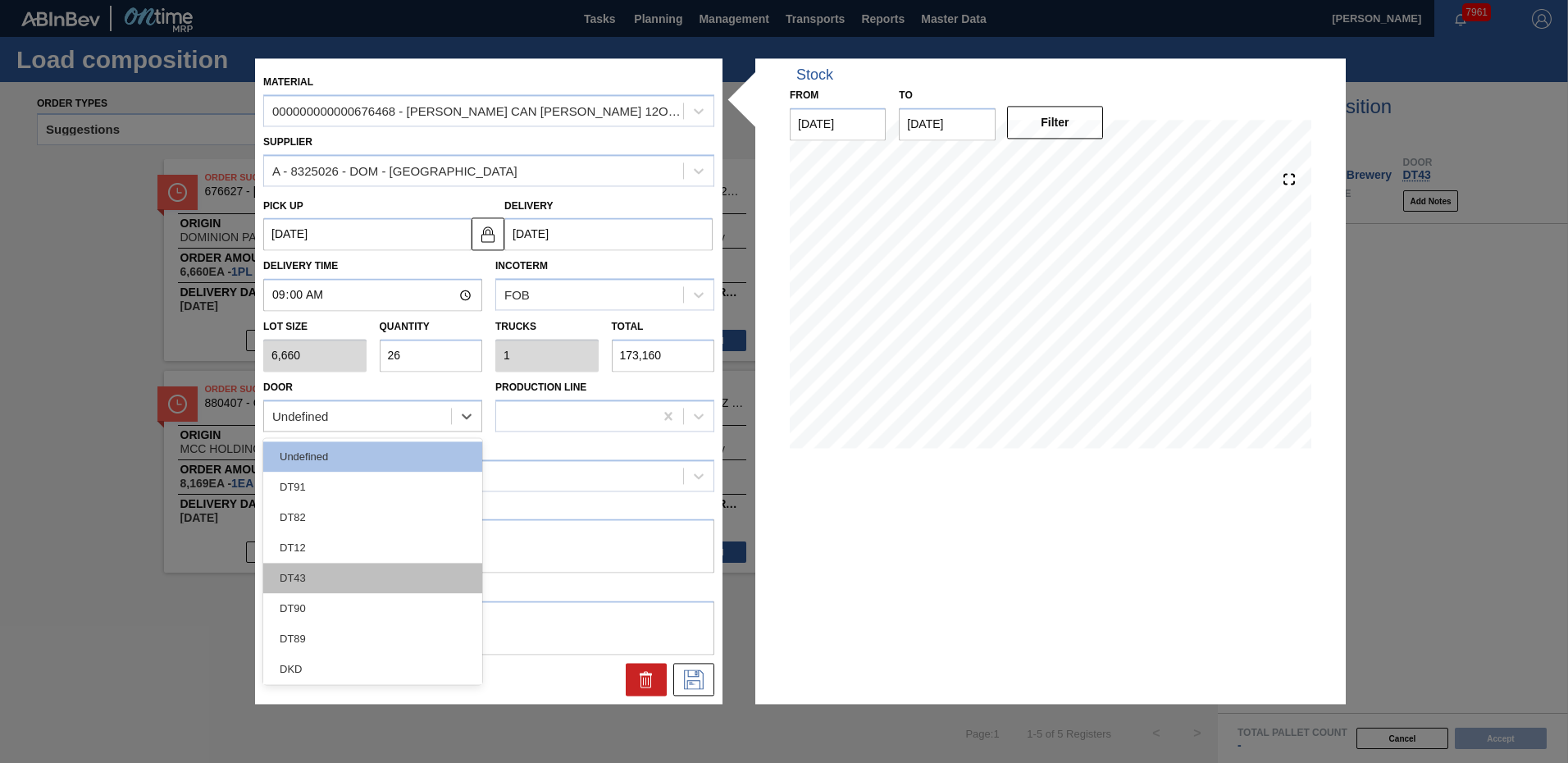
click at [347, 589] on div "DT43" at bounding box center [372, 577] width 219 height 30
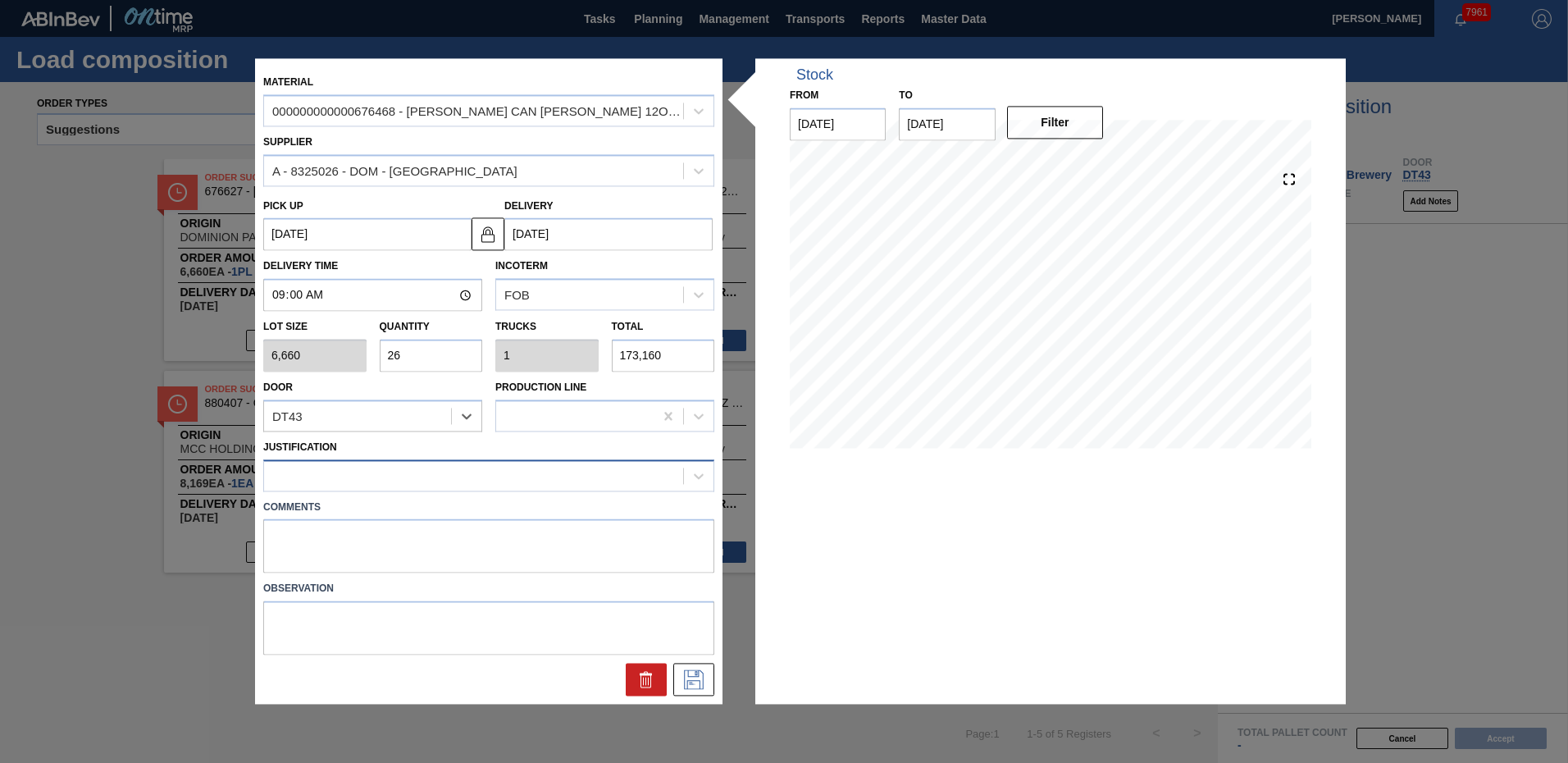
click at [349, 478] on div at bounding box center [474, 476] width 419 height 24
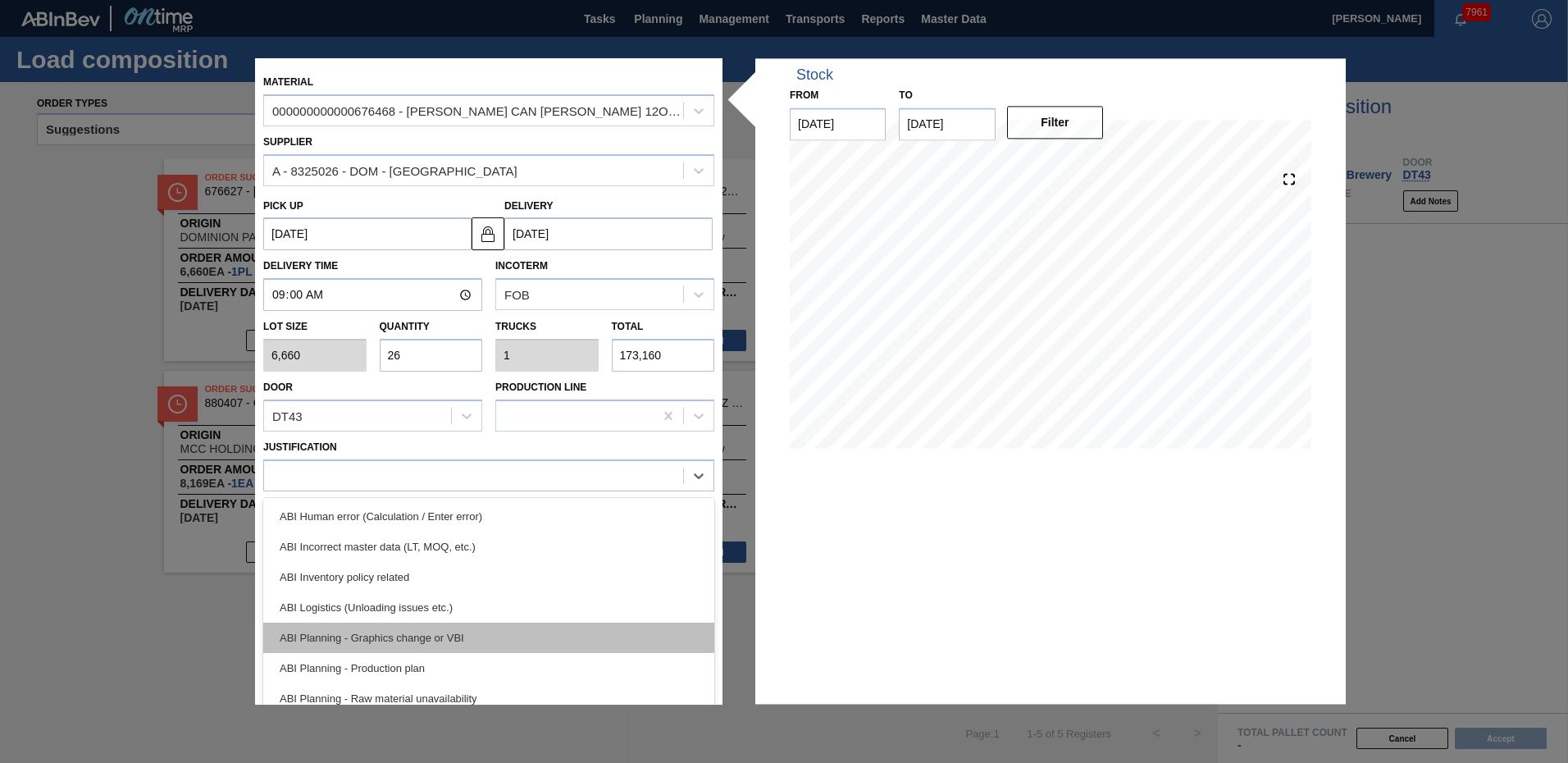
click at [454, 639] on div "ABI Planning - Graphics change or VBI" at bounding box center [488, 637] width 452 height 30
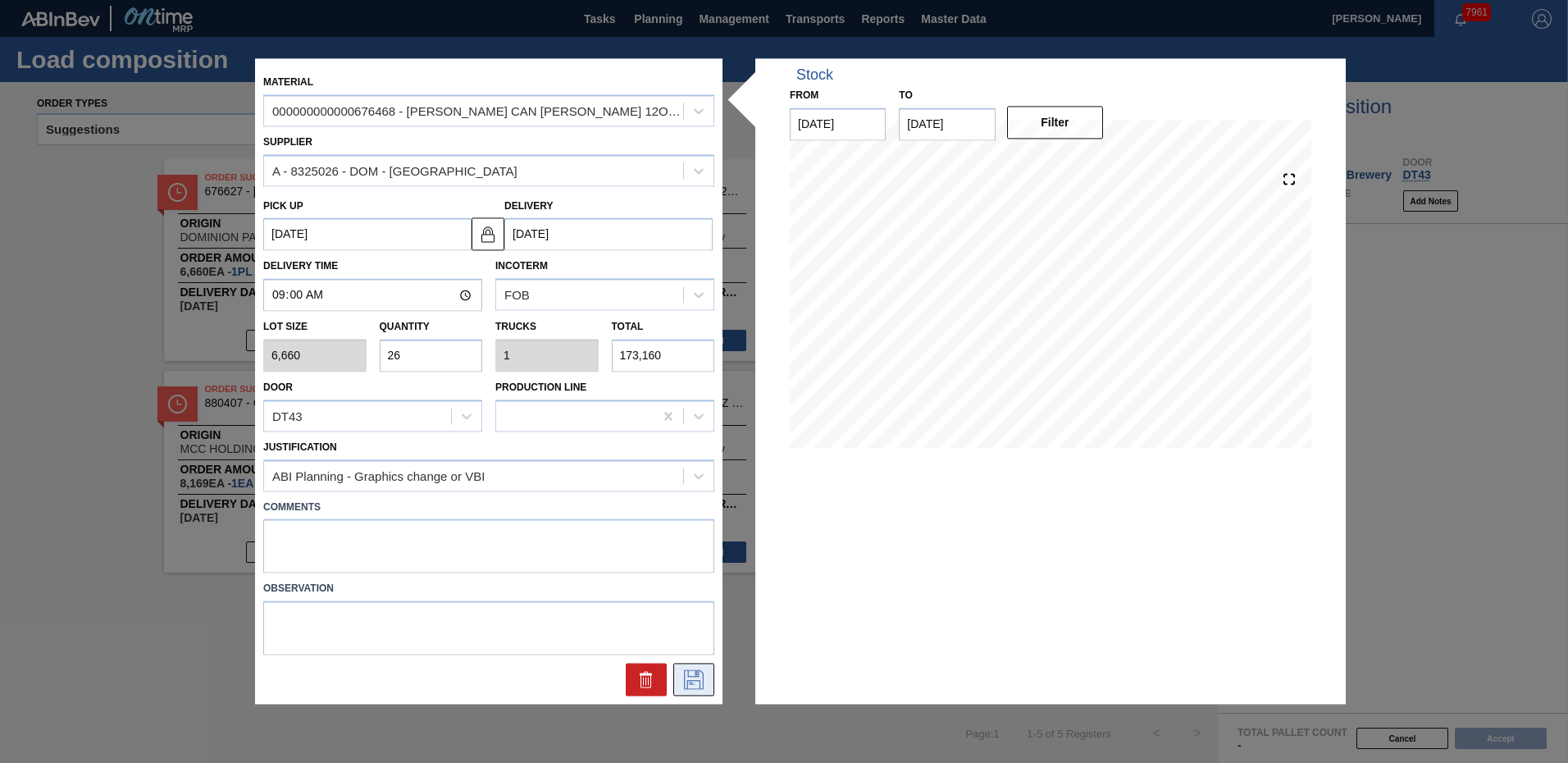
click at [695, 679] on icon at bounding box center [694, 680] width 26 height 19
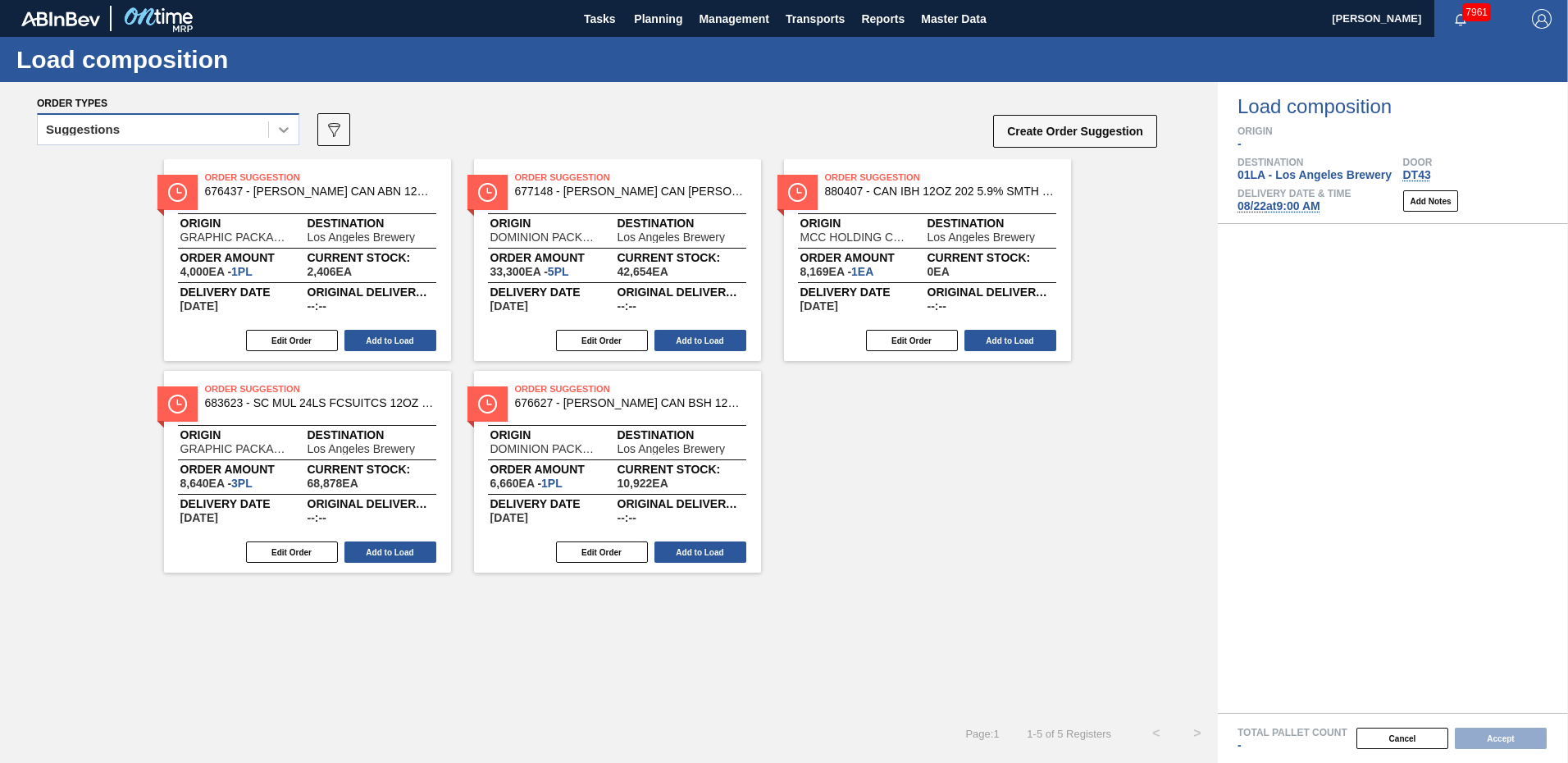
click at [277, 131] on icon at bounding box center [283, 129] width 17 height 17
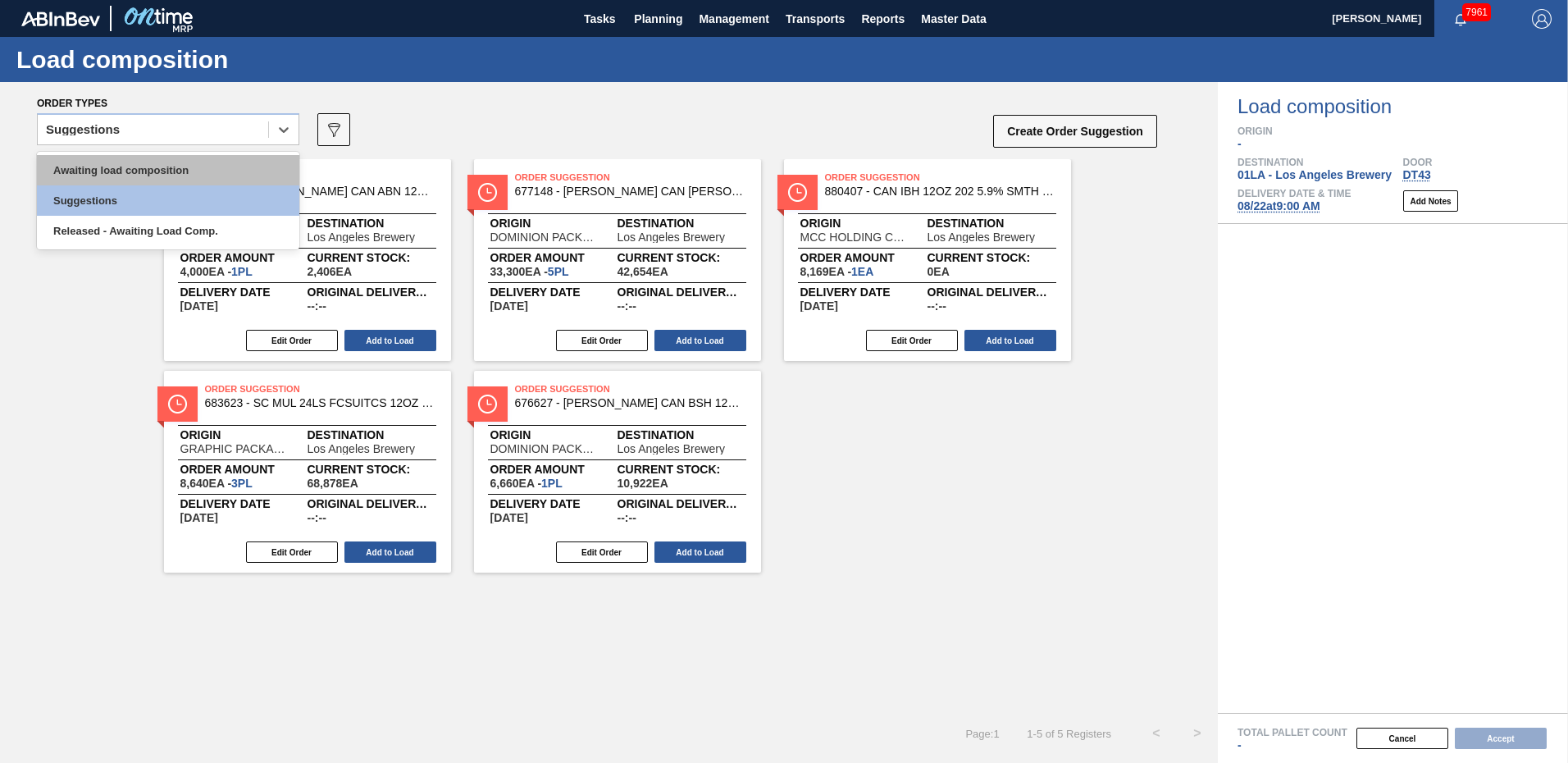
click at [173, 164] on div "Awaiting load composition" at bounding box center [168, 170] width 262 height 30
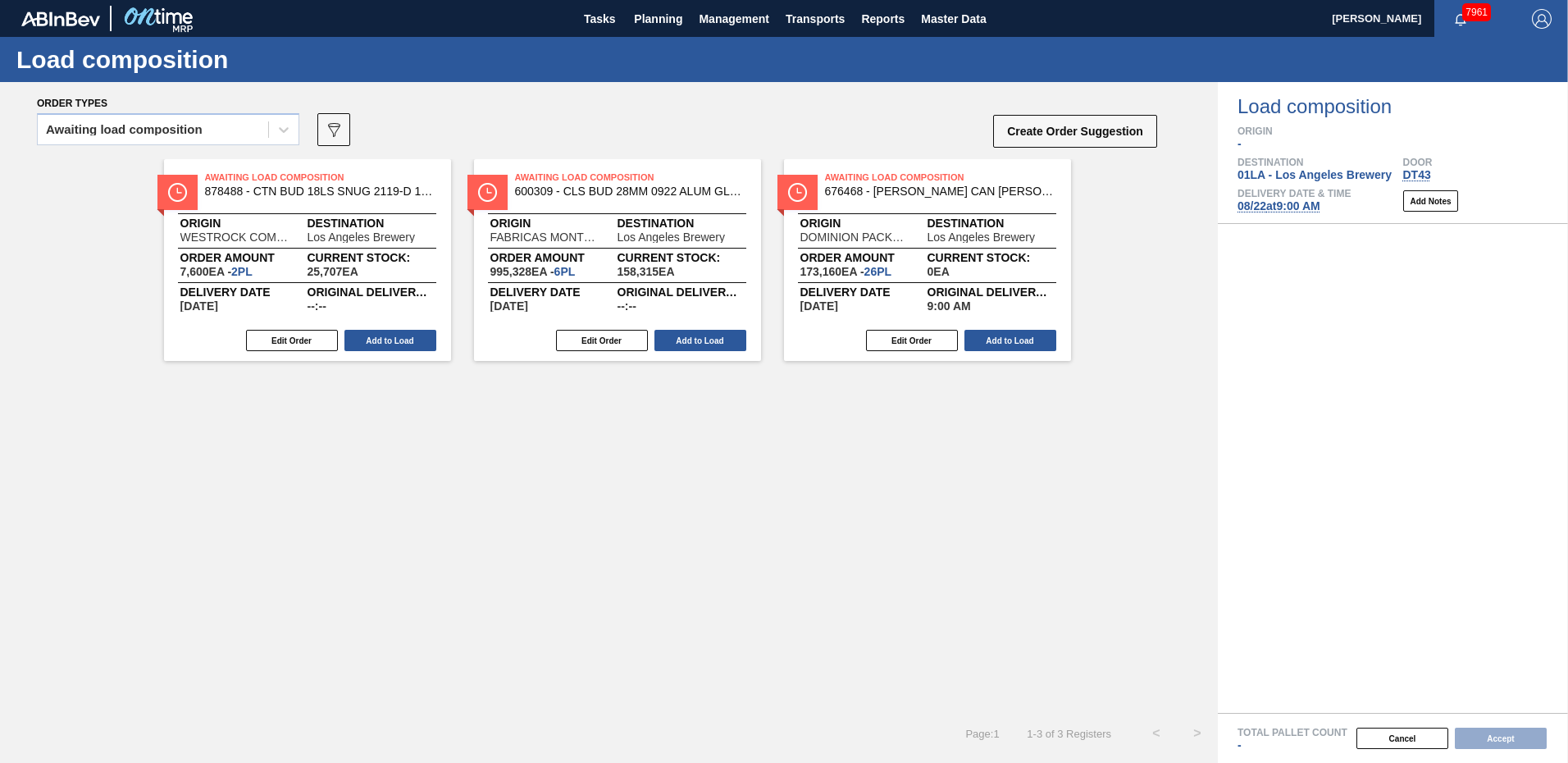
drag, startPoint x: 1102, startPoint y: 128, endPoint x: 483, endPoint y: 474, distance: 709.1
click at [544, 563] on div "Order types Awaiting load composition 089F7B8B-B2A5-4AFE-B5C0-19BA573D28AC Crea…" at bounding box center [609, 422] width 1218 height 681
drag, startPoint x: 483, startPoint y: 474, endPoint x: 622, endPoint y: 442, distance: 142.6
click at [483, 473] on div "Awaiting Load Composition 878488 - CTN BUD 18LS SNUG 2119-D 12OZ FOLD 0423 Orig…" at bounding box center [609, 436] width 1218 height 554
click at [1011, 342] on button "Add to Load" at bounding box center [1010, 340] width 91 height 21
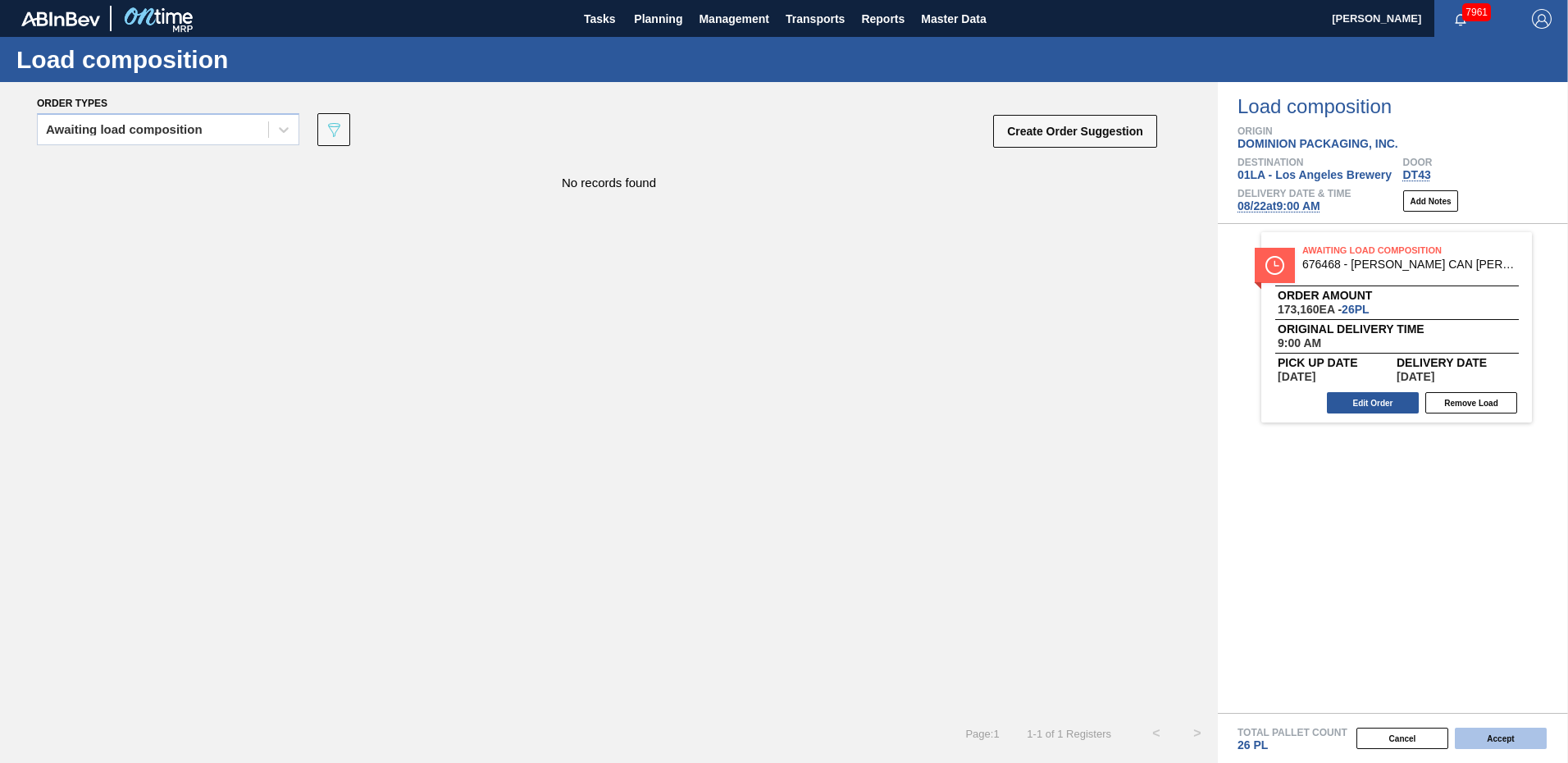
click at [1502, 737] on button "Accept" at bounding box center [1501, 738] width 91 height 21
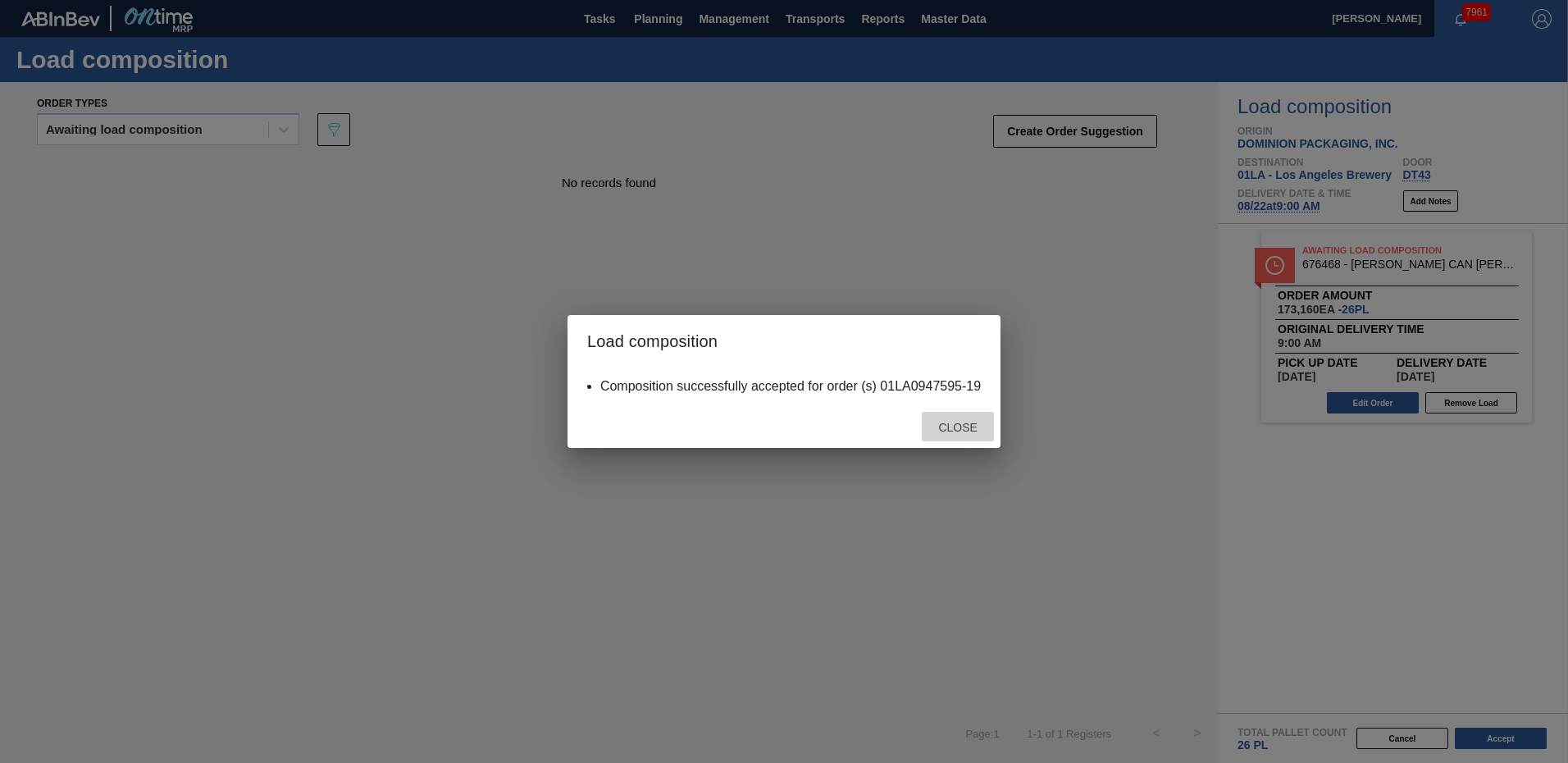
click at [948, 426] on span "Close" at bounding box center [958, 428] width 65 height 13
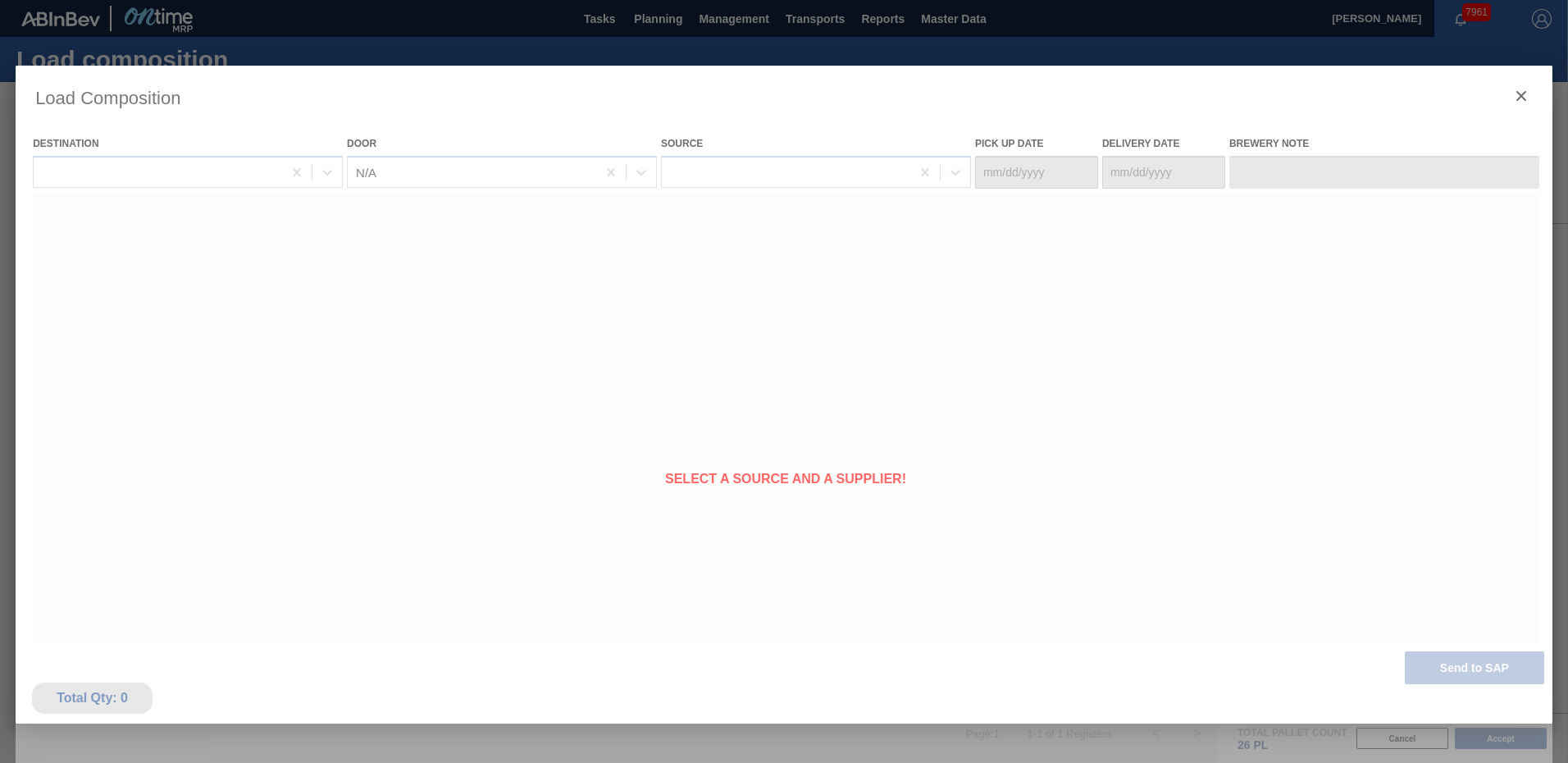
type Date "08/17/2025"
type Date "08/22/2025"
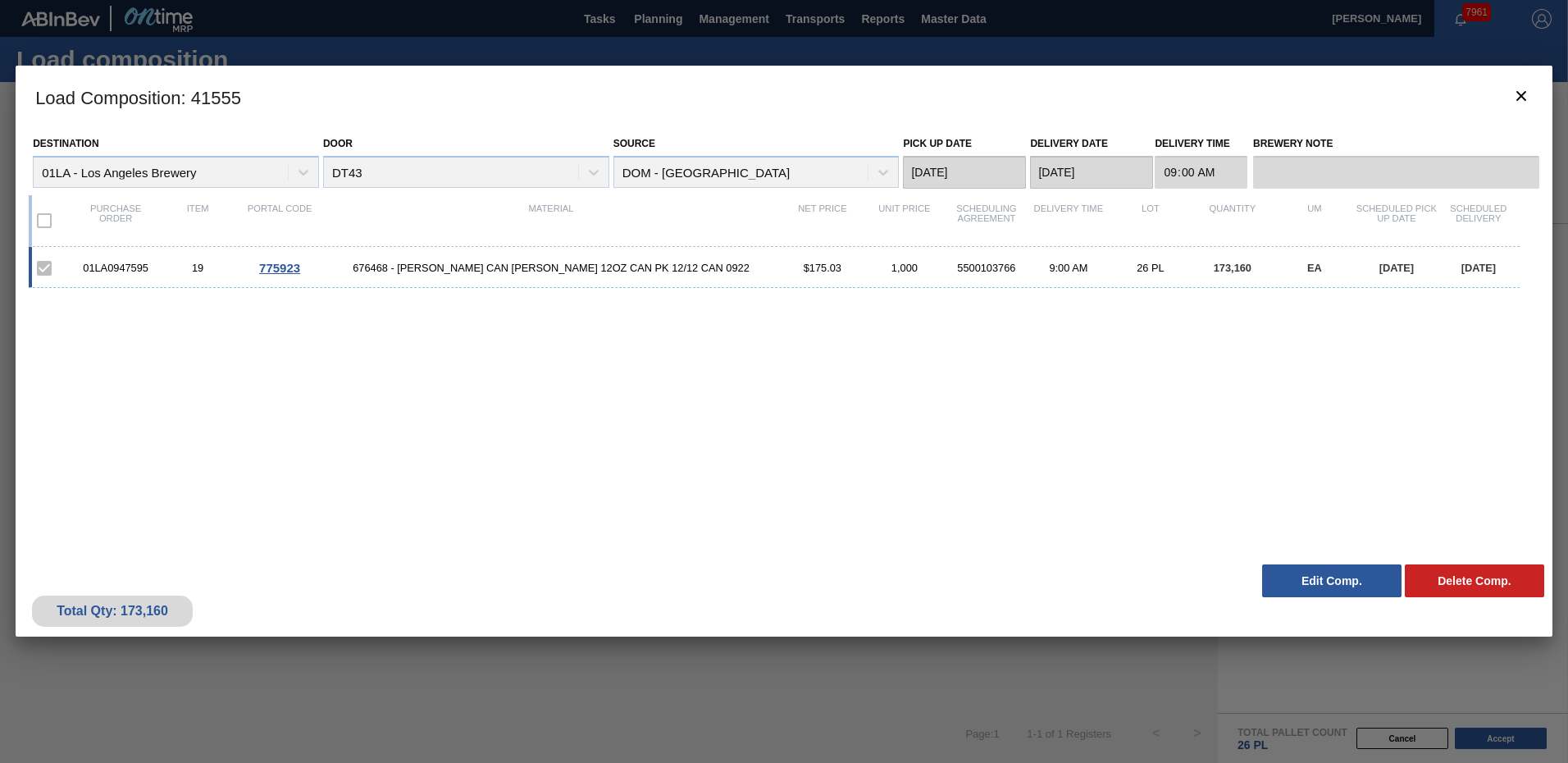
click at [850, 421] on div "01LA0947595 19 775923 676468 - CARR CAN BUD 12OZ CAN PK 12/12 CAN 0922 $175.03 …" at bounding box center [780, 392] width 1504 height 290
drag, startPoint x: 950, startPoint y: 548, endPoint x: 980, endPoint y: 599, distance: 59.2
click at [950, 548] on div "Destination 01LA - Los Angeles Brewery Door DT43 Source DOM - Richmond Pick up …" at bounding box center [784, 343] width 1537 height 429
click at [912, 511] on div "01LA0947595 19 775923 676468 - CARR CAN BUD 12OZ CAN PK 12/12 CAN 0922 $175.03 …" at bounding box center [780, 392] width 1504 height 290
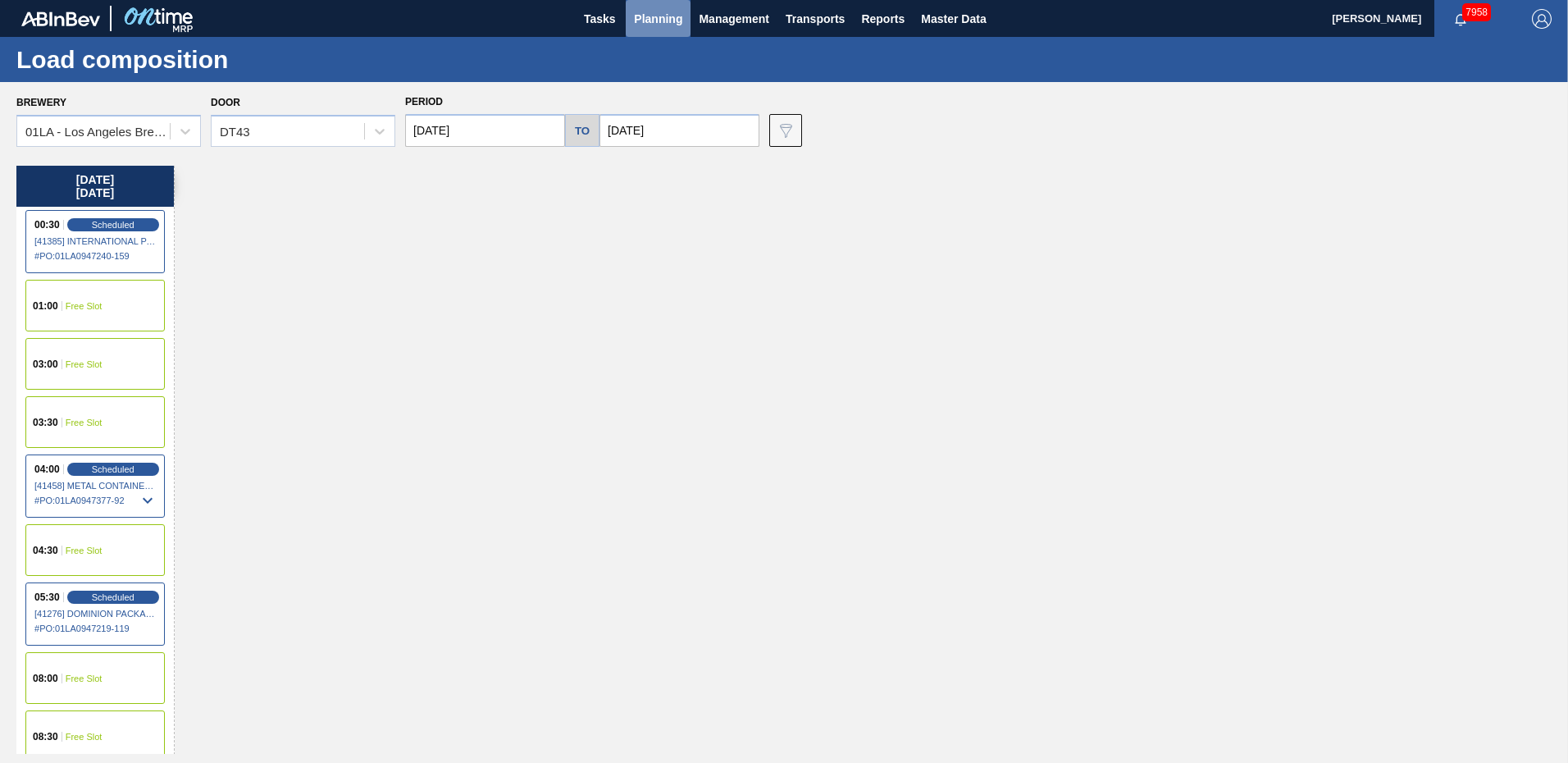
click at [669, 18] on span "Planning" at bounding box center [658, 18] width 48 height 19
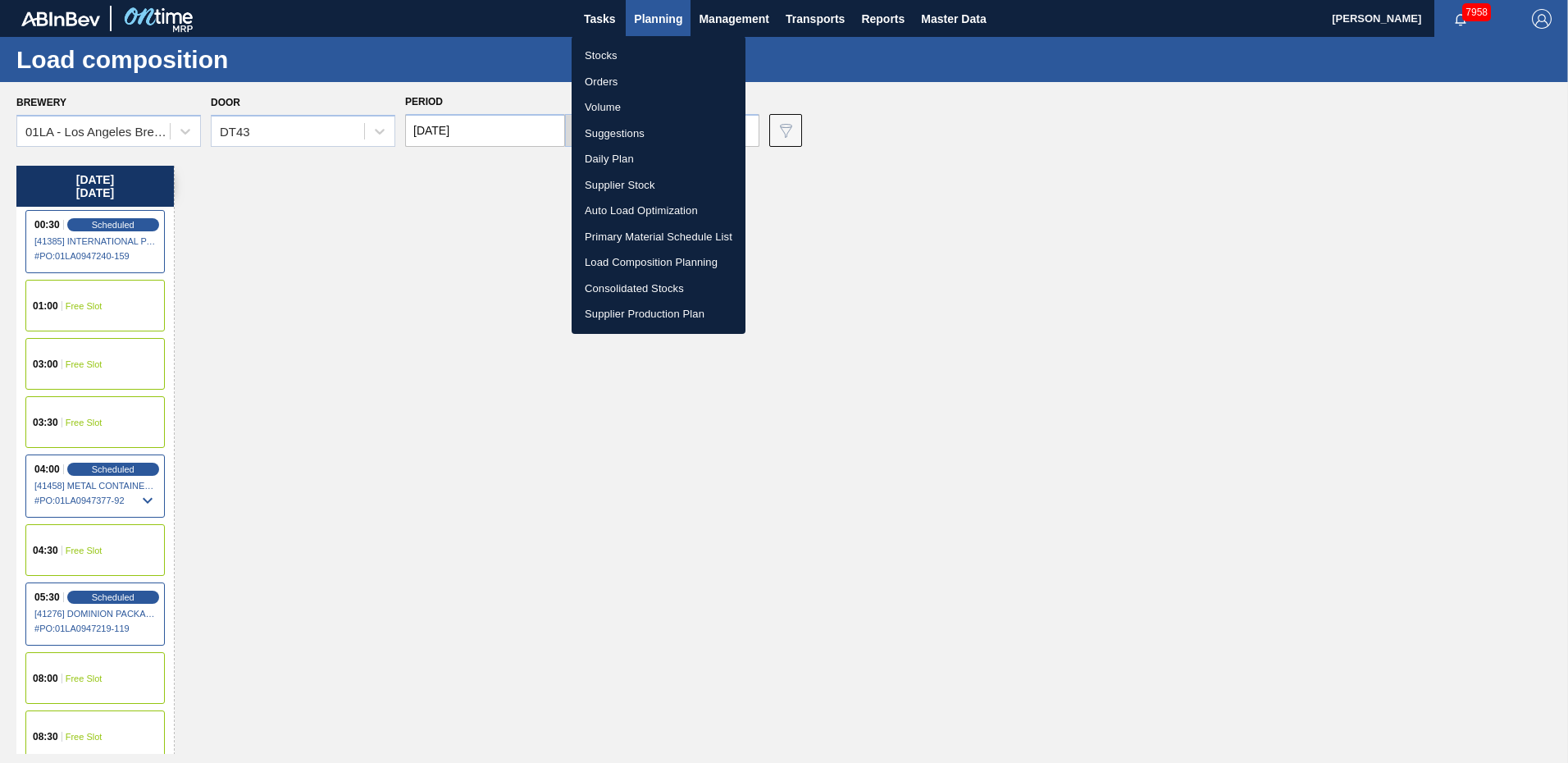
click at [624, 139] on li "Suggestions" at bounding box center [658, 134] width 174 height 26
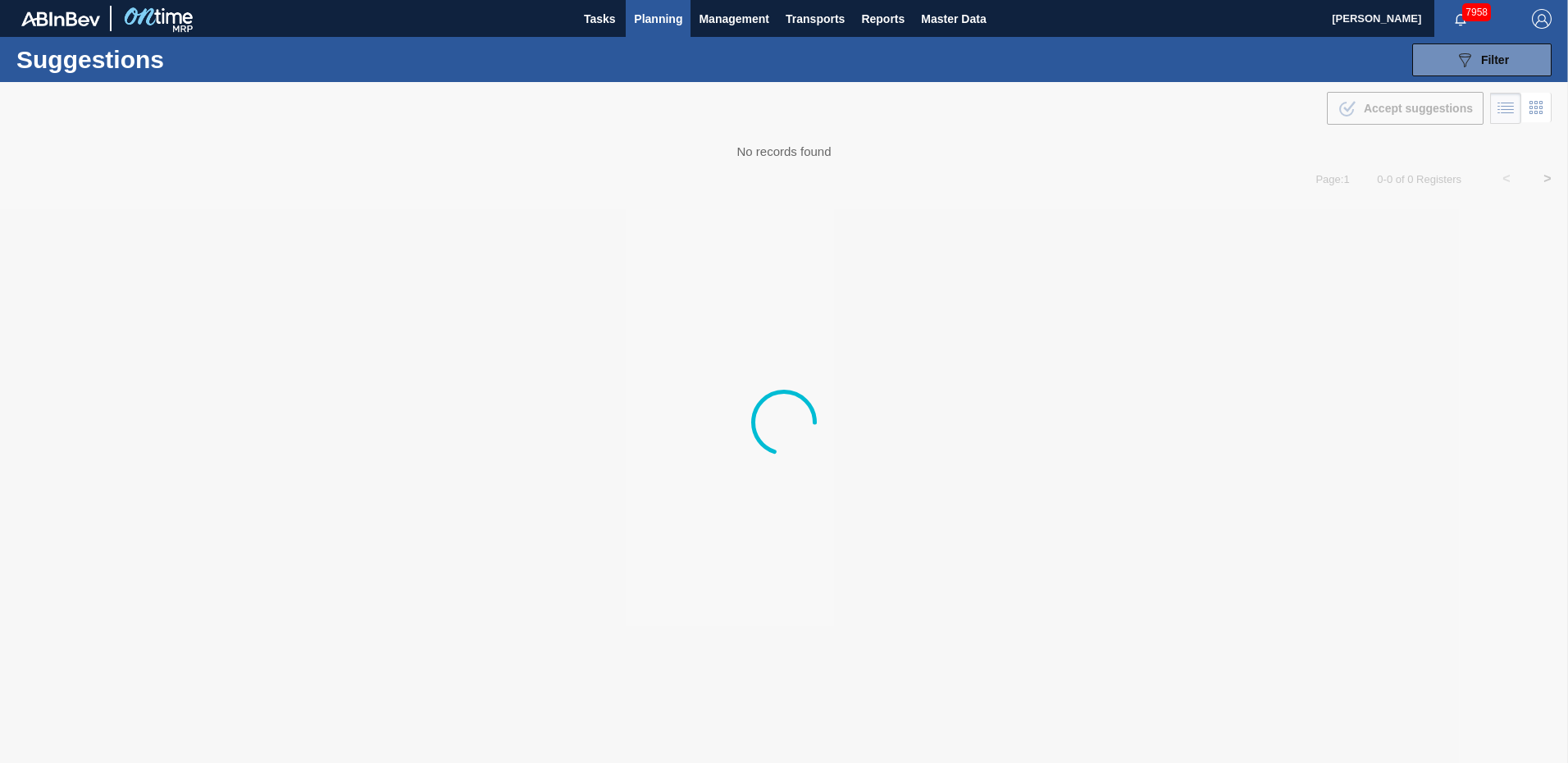
type from "[DATE]"
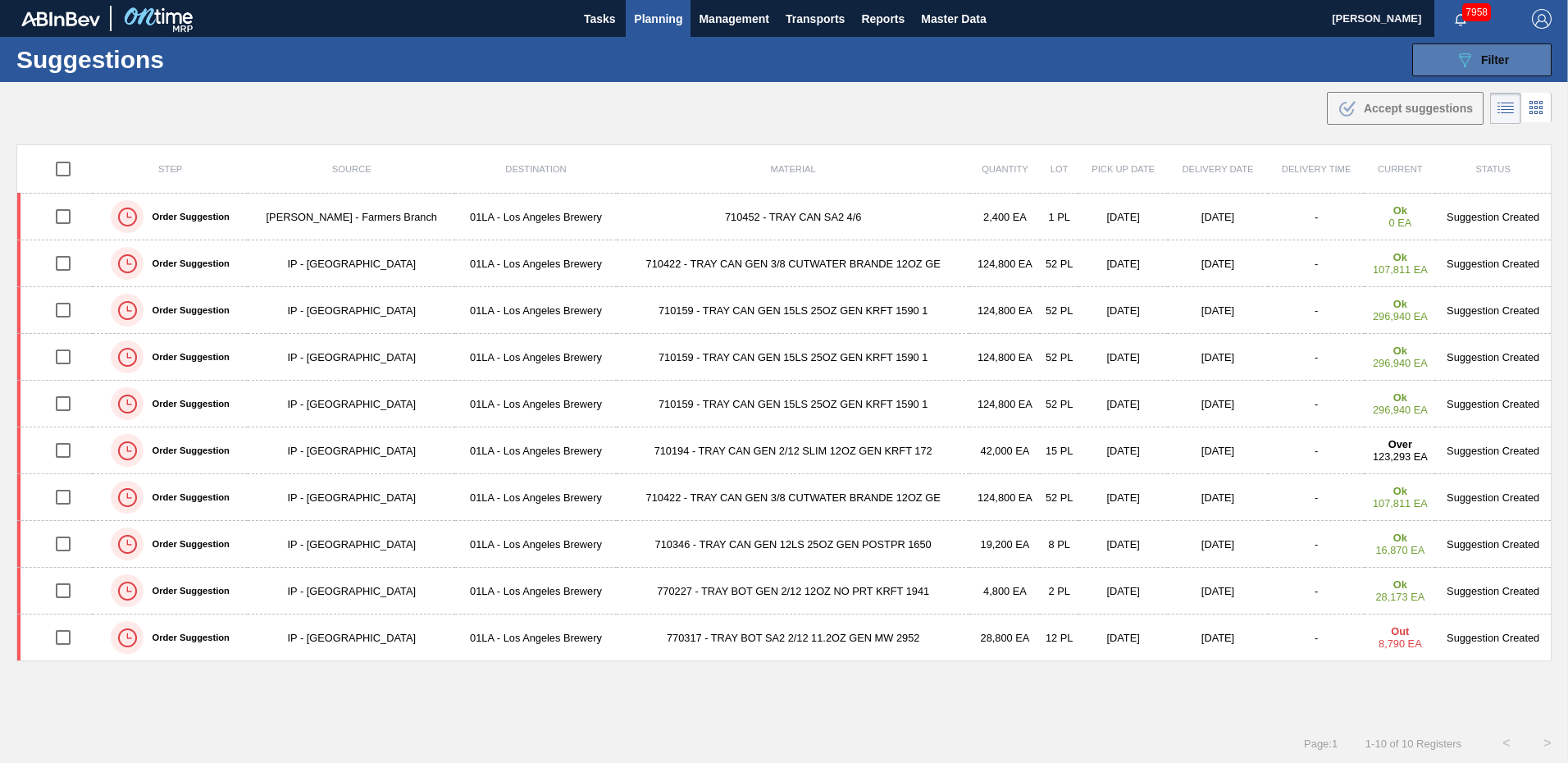
click at [774, 66] on button "089F7B8B-B2A5-4AFE-B5C0-19BA573D28AC Filter" at bounding box center [1481, 60] width 139 height 33
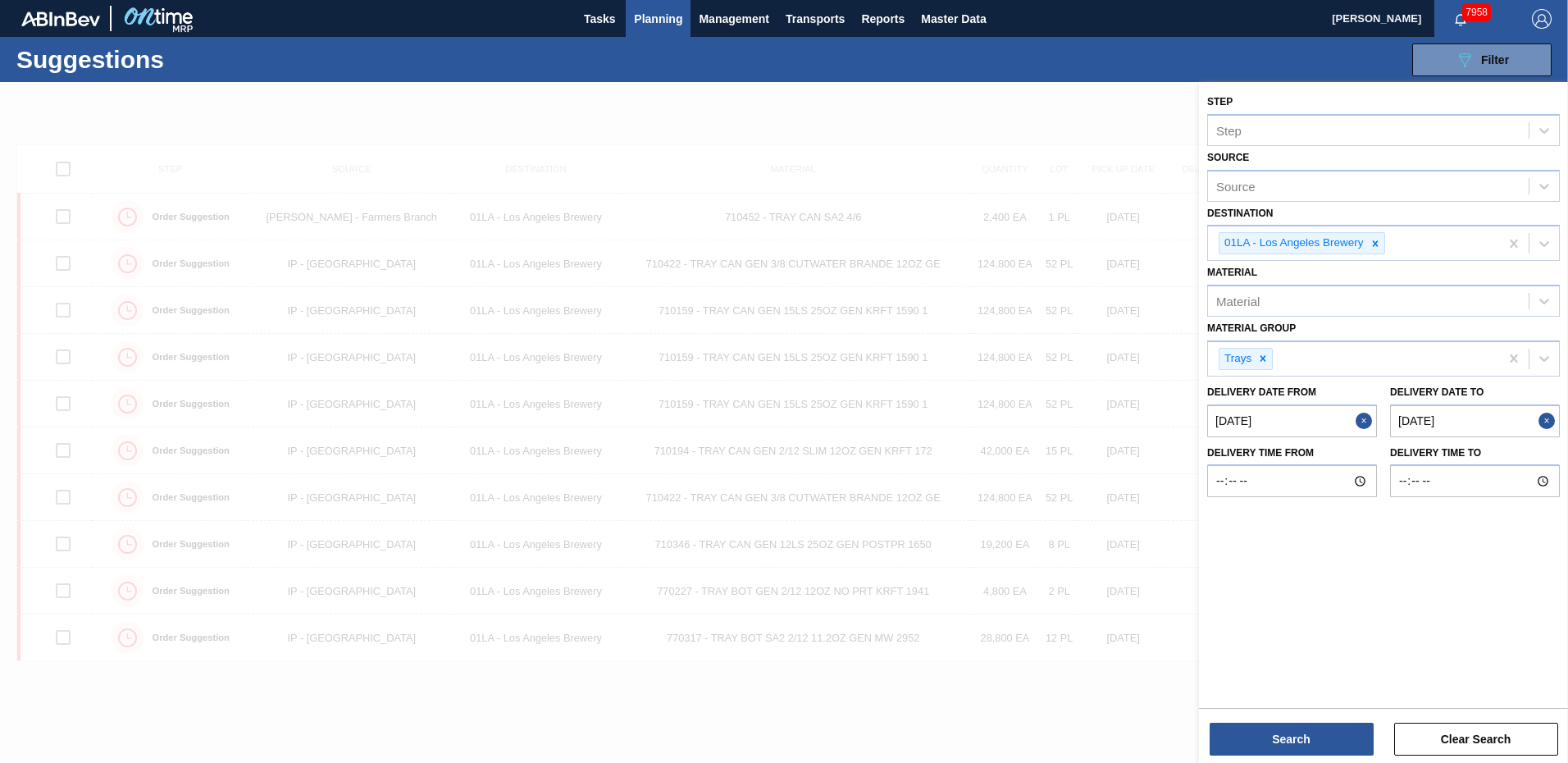
click at [774, 330] on to "08/29/2025" at bounding box center [1475, 421] width 170 height 33
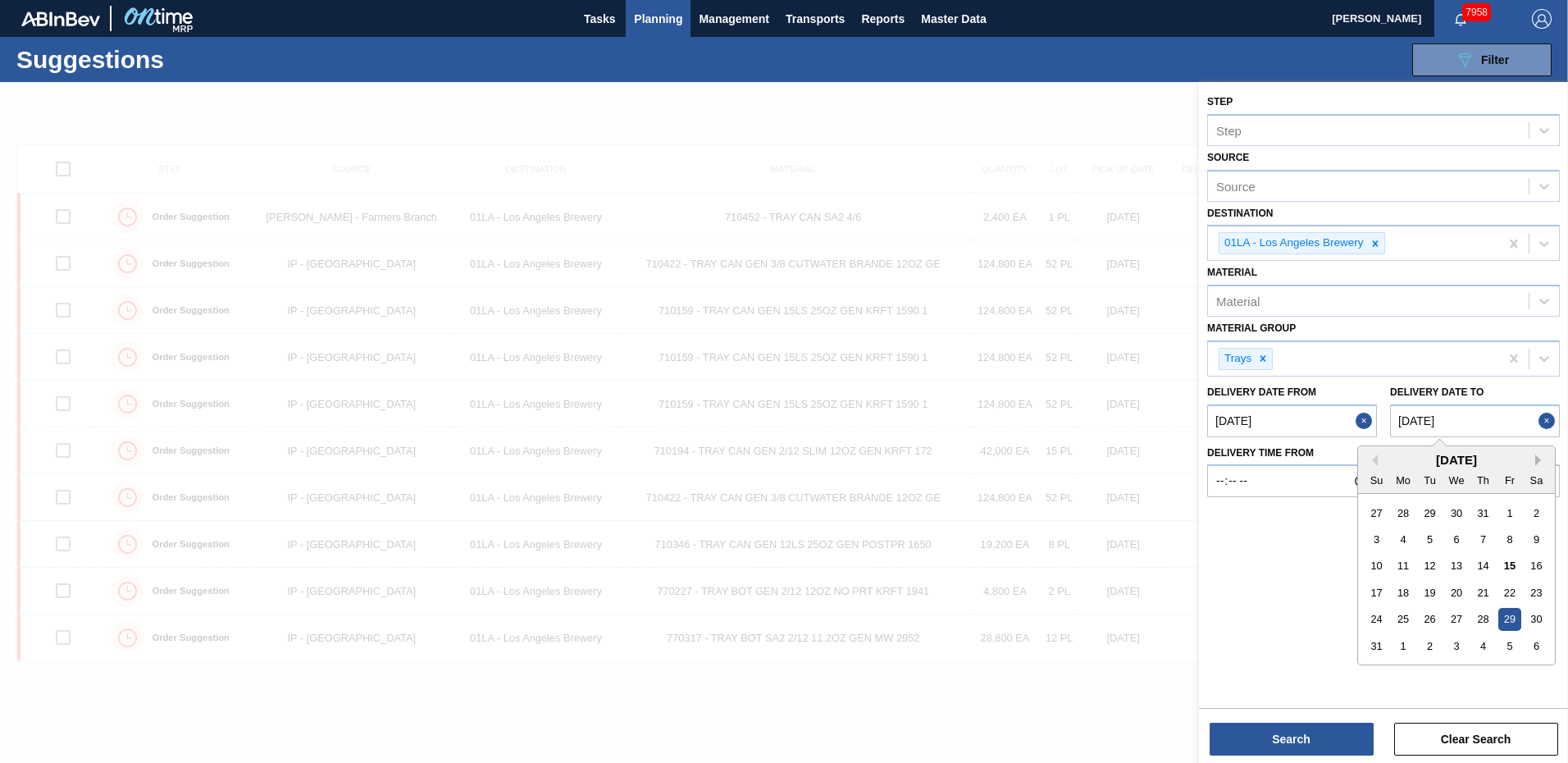
click at [774, 330] on button "Next Month" at bounding box center [1541, 460] width 11 height 11
click at [774, 330] on div "26" at bounding box center [1510, 593] width 22 height 22
type to "[DATE]"
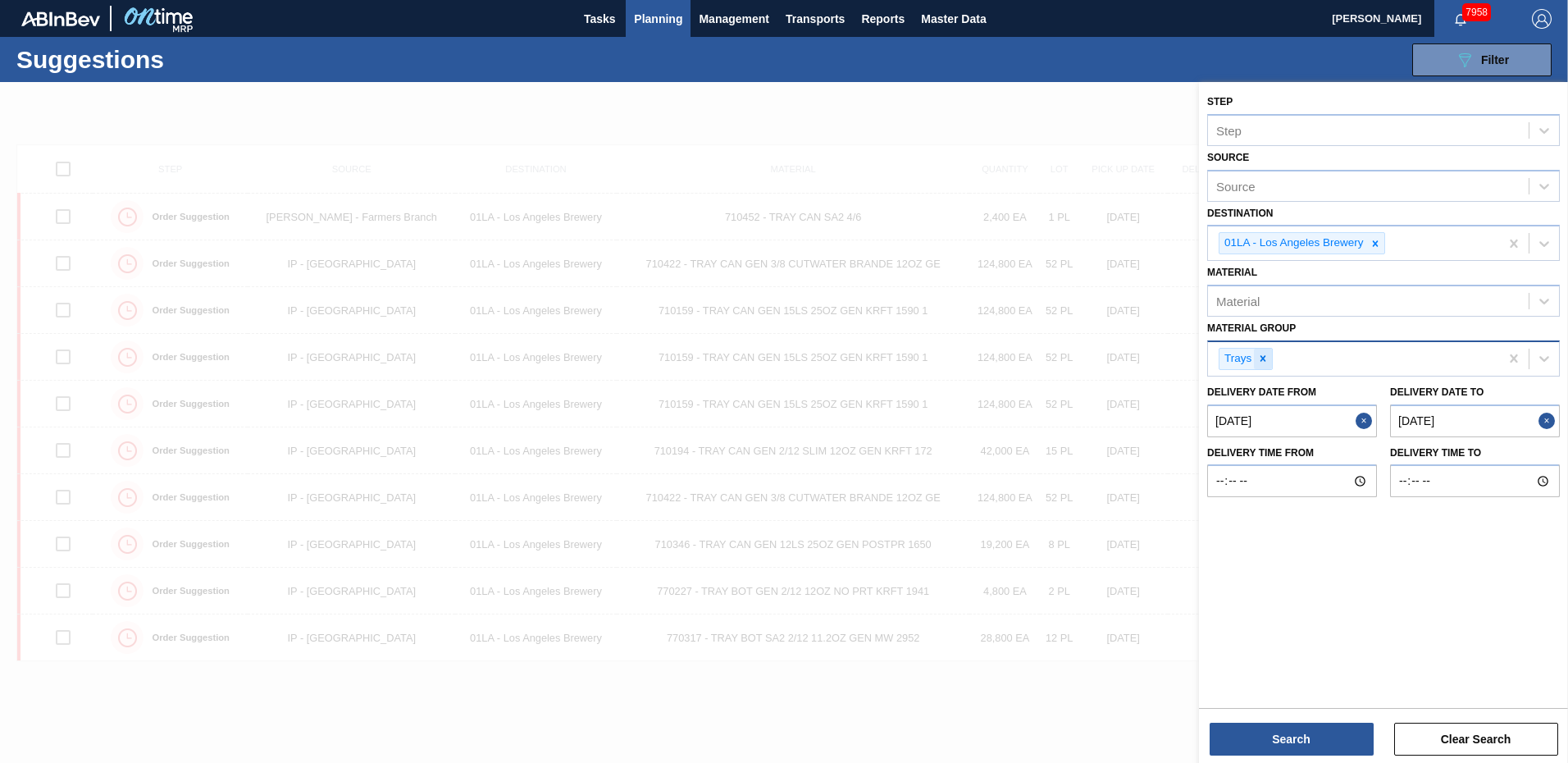
click at [774, 330] on icon at bounding box center [1263, 358] width 11 height 11
click at [774, 330] on icon at bounding box center [1545, 357] width 17 height 17
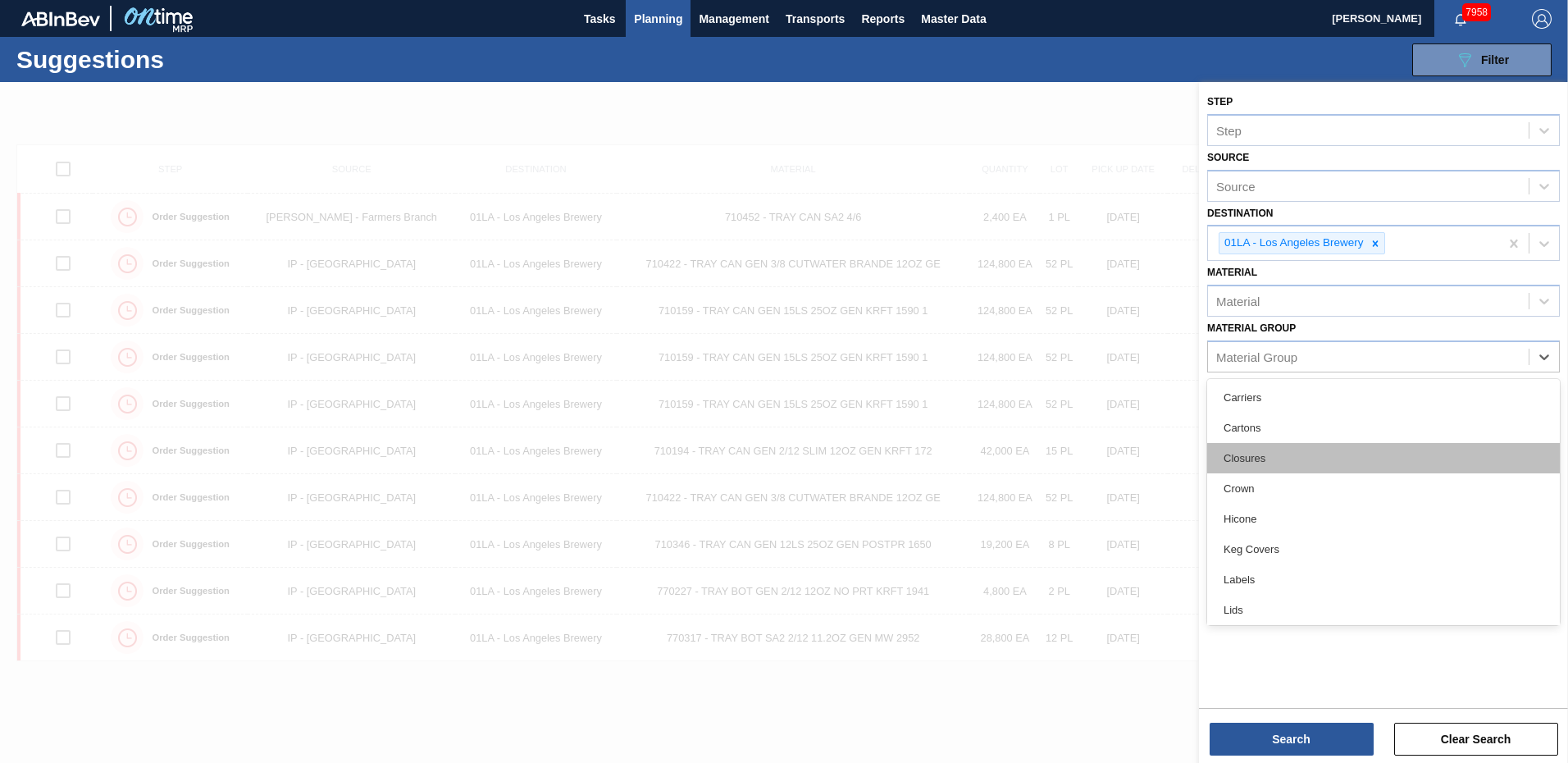
scroll to position [186, 0]
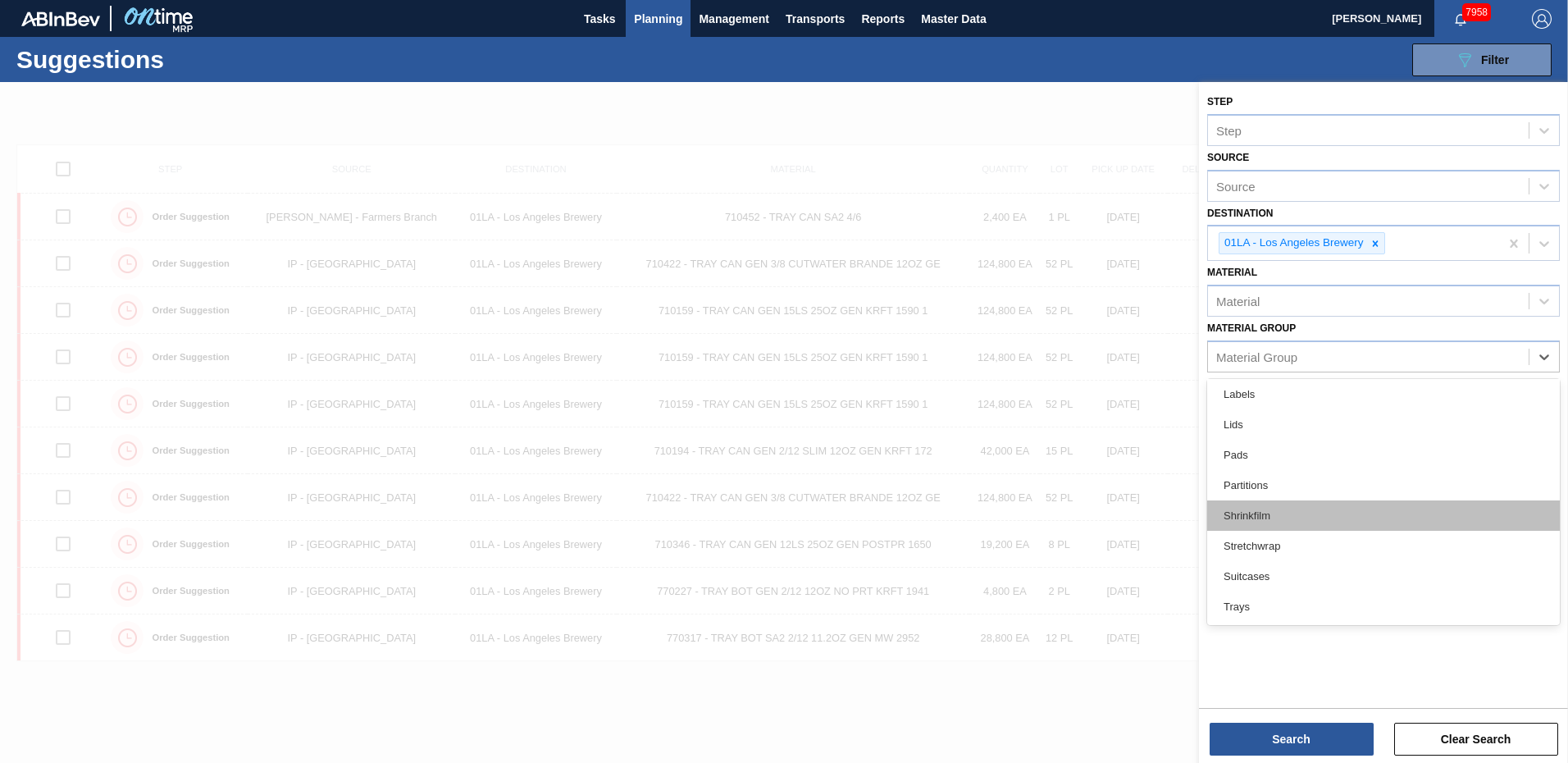
click at [774, 330] on div "Shrinkfilm" at bounding box center [1383, 515] width 353 height 30
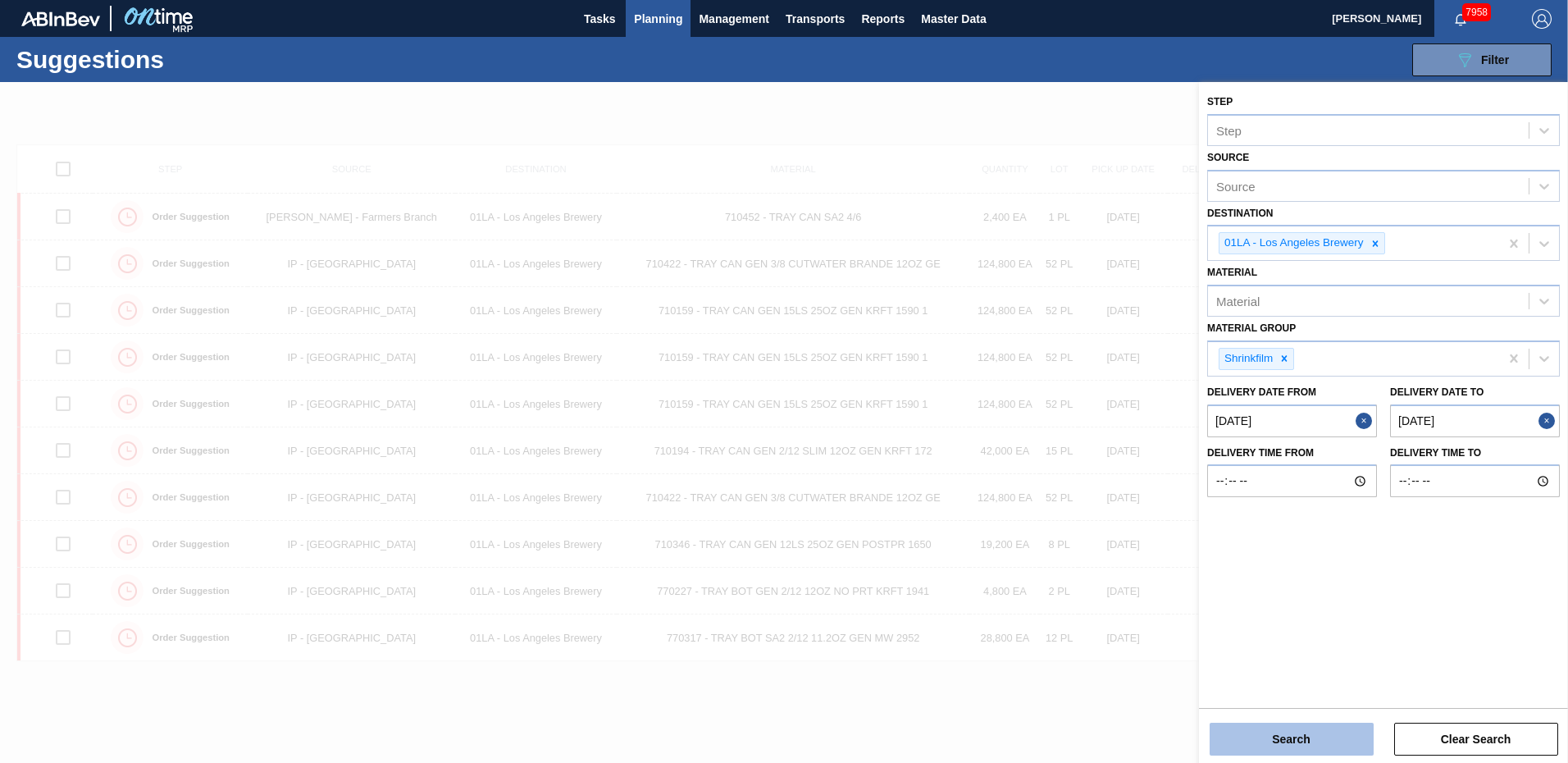
click at [774, 330] on button "Search" at bounding box center [1292, 739] width 164 height 33
